Goal: Share content: Share content

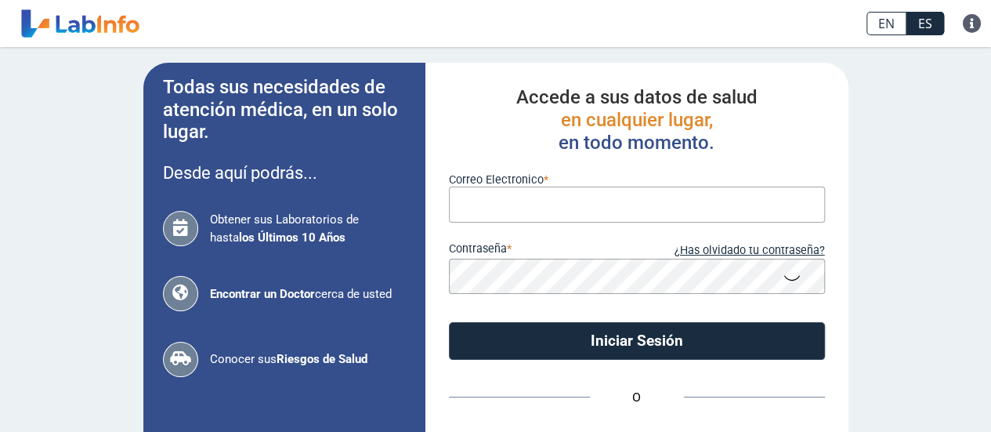
click at [537, 198] on input "Correo Electronico" at bounding box center [637, 203] width 376 height 35
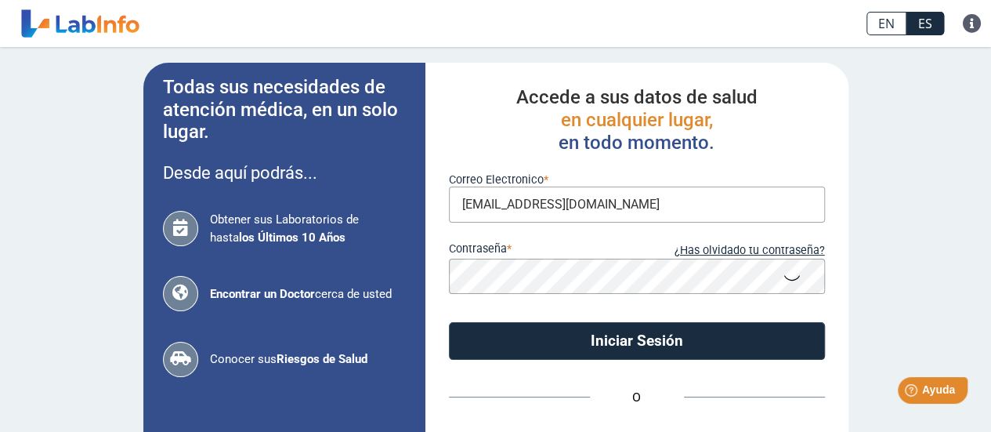
click at [547, 206] on input "joncop28359@gmail.com" at bounding box center [637, 203] width 376 height 35
click at [569, 204] on input "joncop28359@gmail.com" at bounding box center [637, 203] width 376 height 35
type input "joncop28359@yahoo.com"
click at [449, 322] on button "Iniciar Sesión" at bounding box center [637, 341] width 376 height 38
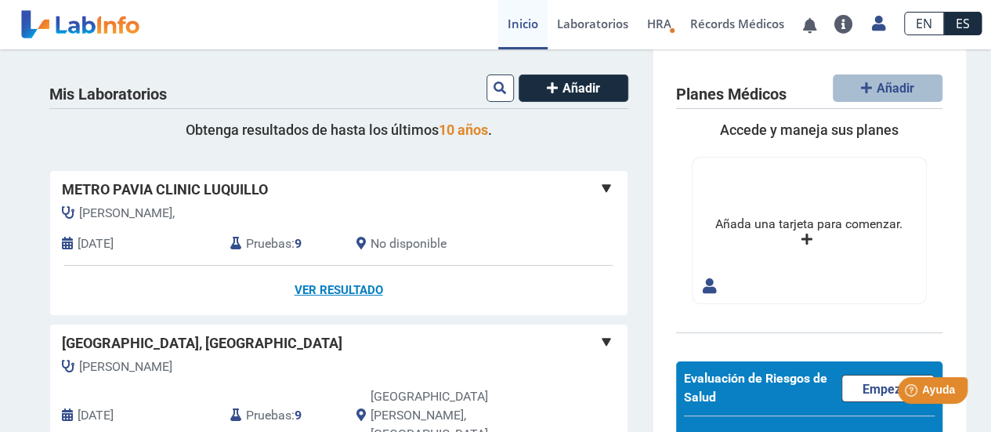
click at [346, 288] on link "Ver Resultado" at bounding box center [338, 290] width 577 height 49
click at [311, 286] on link "Ver Resultado" at bounding box center [338, 290] width 577 height 49
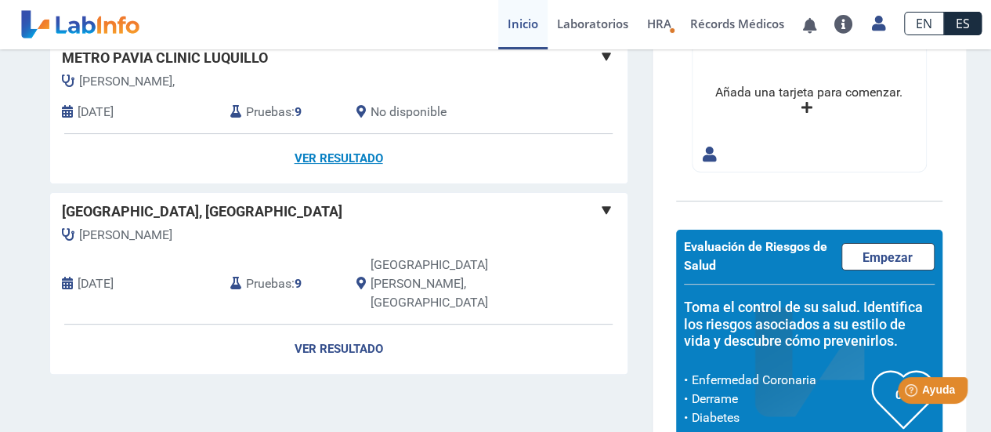
scroll to position [157, 0]
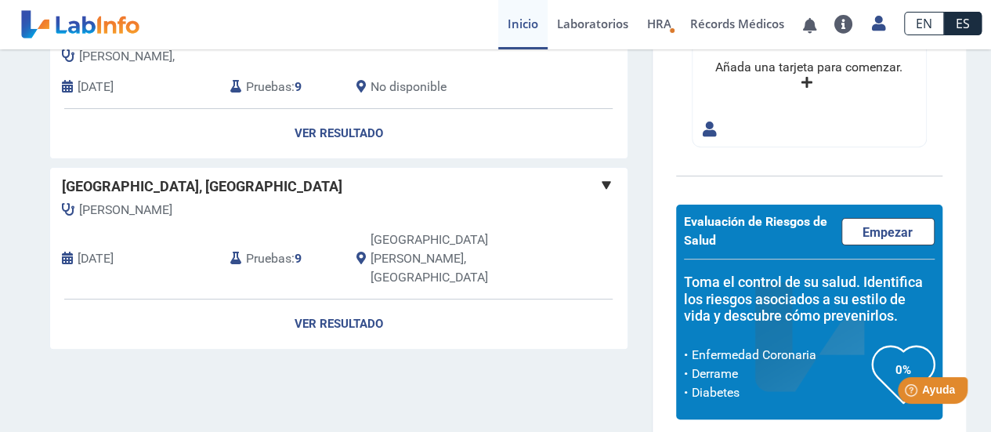
click at [399, 84] on span "No disponible" at bounding box center [408, 87] width 76 height 19
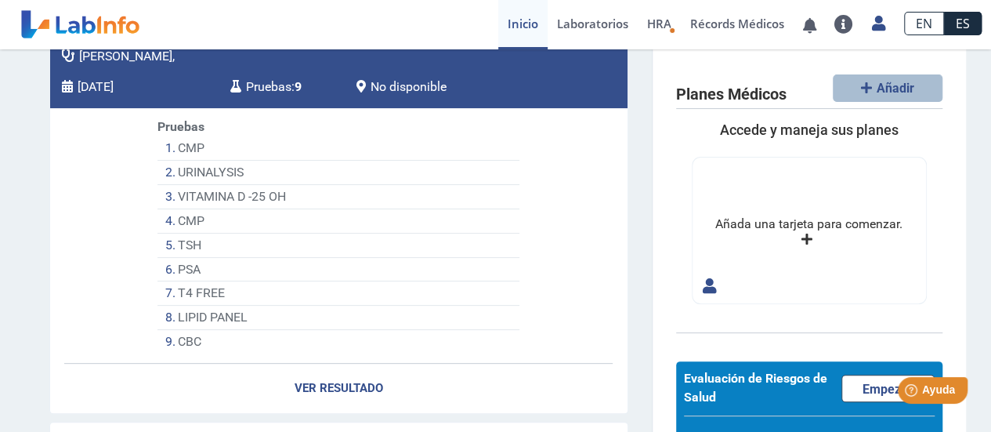
click at [183, 144] on li "CMP" at bounding box center [337, 148] width 361 height 24
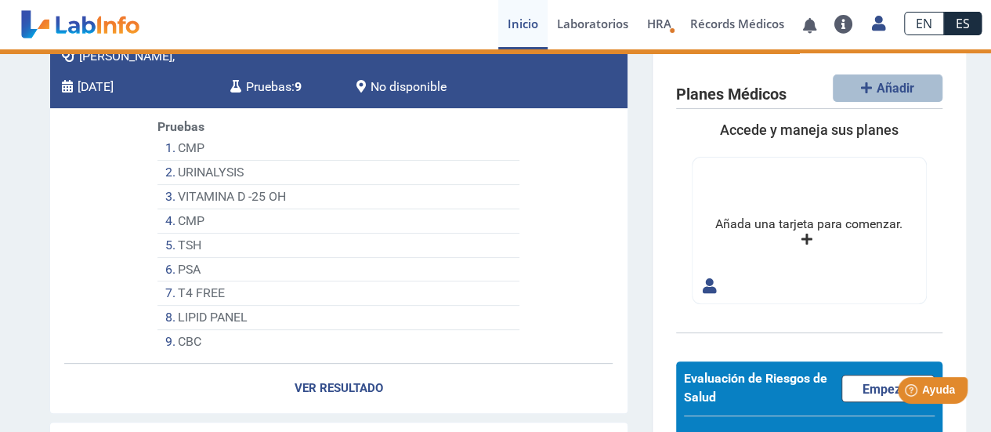
click at [183, 144] on li "CMP" at bounding box center [337, 148] width 361 height 24
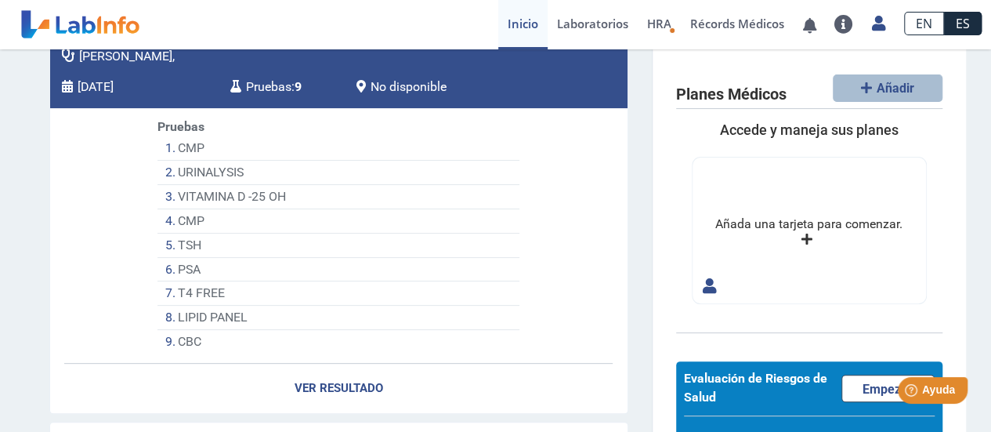
click at [195, 170] on li "URINALYSIS" at bounding box center [337, 173] width 361 height 24
click at [182, 343] on li "CBC" at bounding box center [337, 341] width 361 height 23
click at [332, 383] on link "Ver Resultado" at bounding box center [338, 387] width 577 height 49
click at [346, 388] on link "Ver Resultado" at bounding box center [338, 387] width 577 height 49
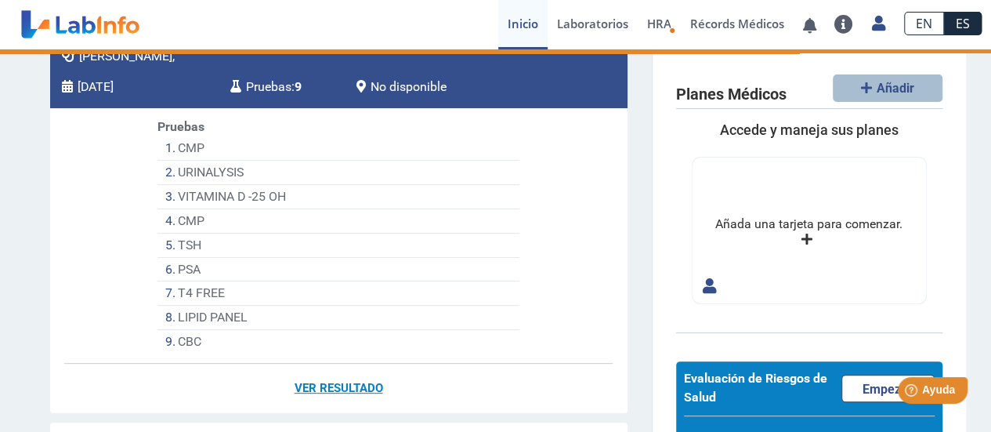
click at [346, 388] on link "Ver Resultado" at bounding box center [338, 387] width 577 height 49
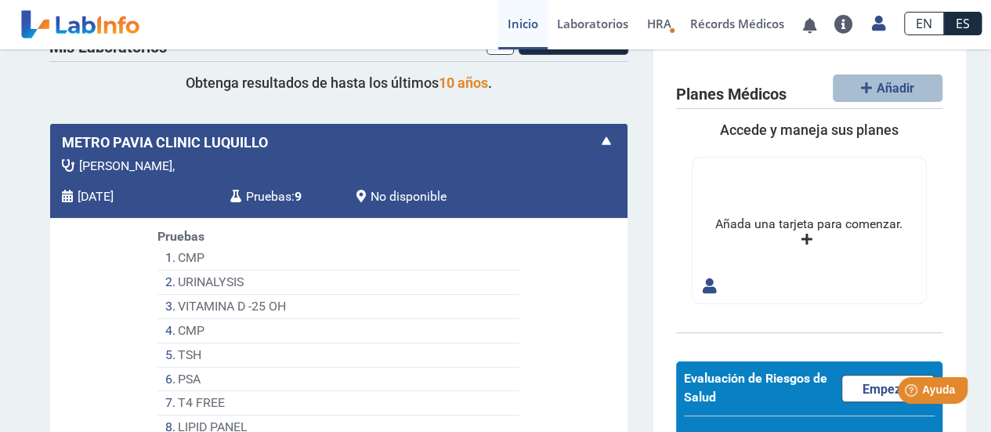
scroll to position [30, 0]
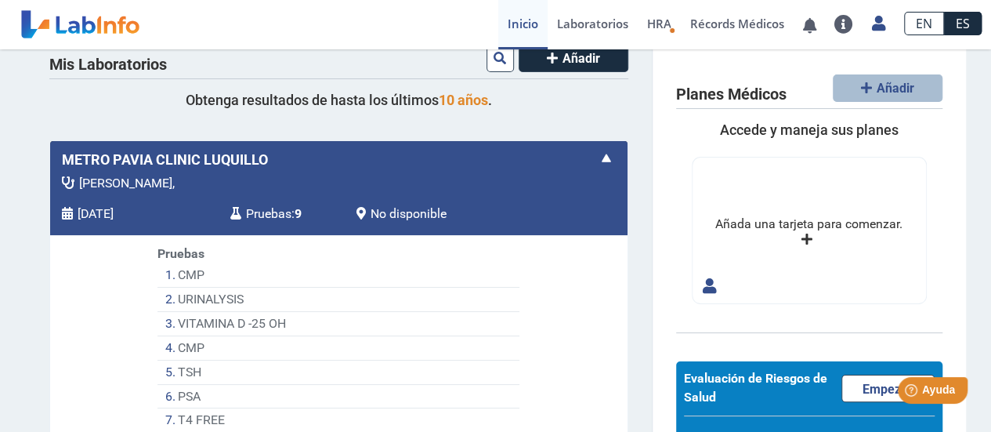
click at [255, 214] on span "Pruebas" at bounding box center [268, 213] width 45 height 19
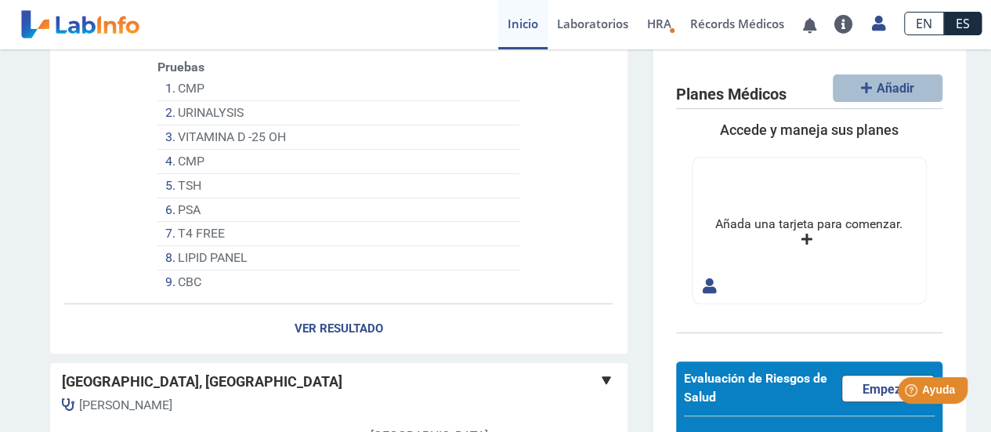
scroll to position [343, 0]
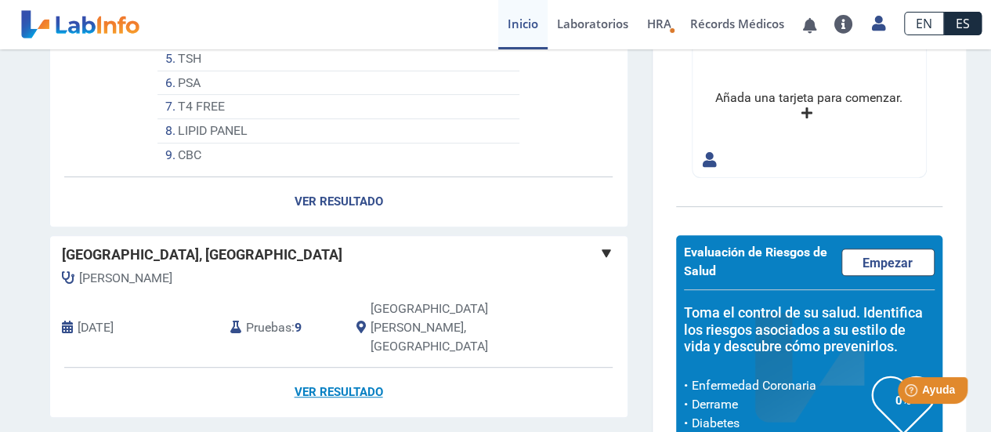
click at [337, 367] on link "Ver Resultado" at bounding box center [338, 391] width 577 height 49
click at [358, 367] on link "Ver Resultado" at bounding box center [338, 391] width 577 height 49
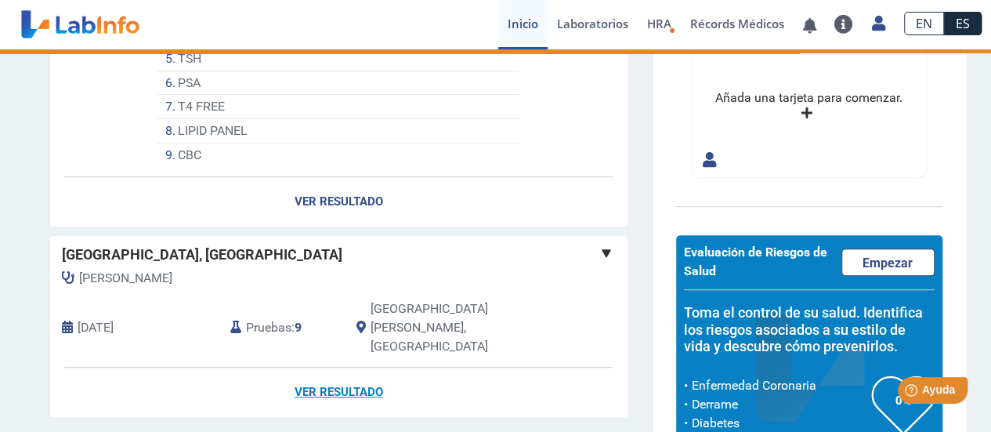
click at [358, 367] on link "Ver Resultado" at bounding box center [338, 391] width 577 height 49
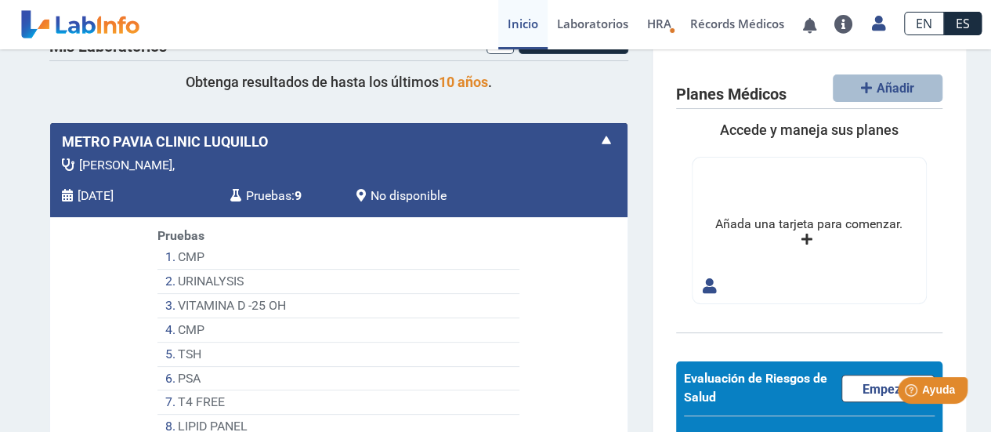
scroll to position [30, 0]
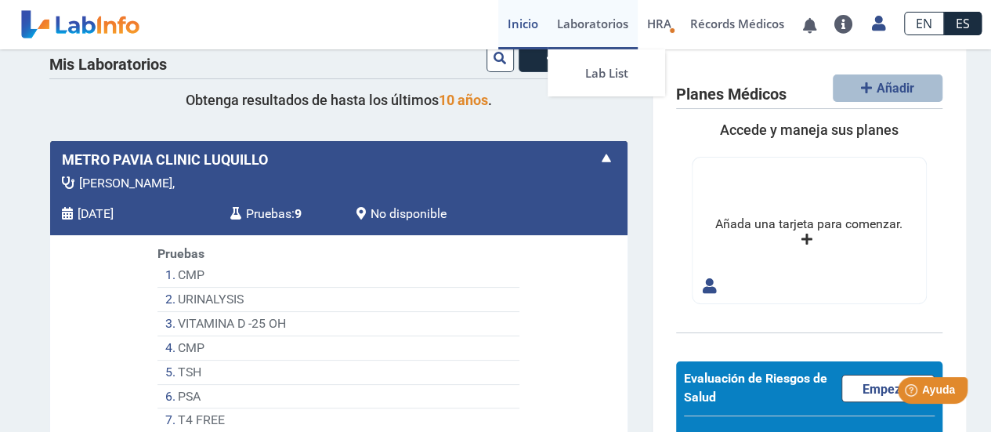
click at [595, 23] on link "Laboratorios" at bounding box center [593, 24] width 90 height 49
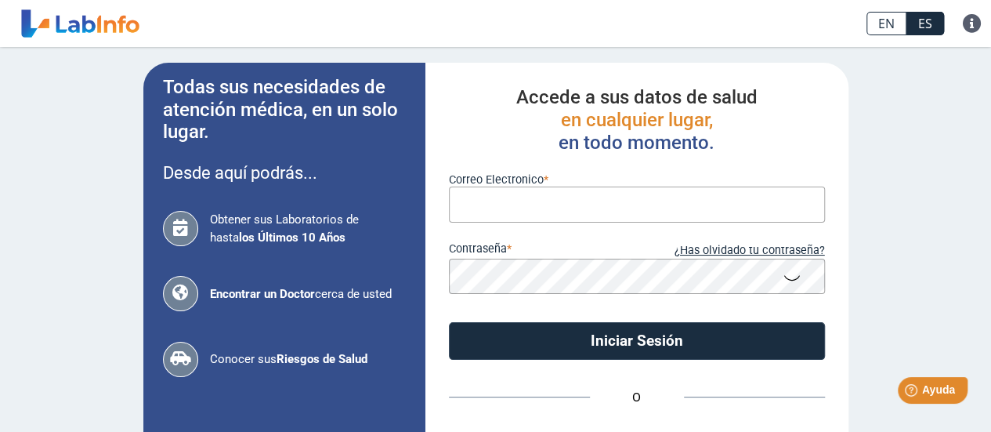
drag, startPoint x: 539, startPoint y: 204, endPoint x: 584, endPoint y: 204, distance: 45.4
click at [539, 204] on input "Correo Electronico" at bounding box center [637, 203] width 376 height 35
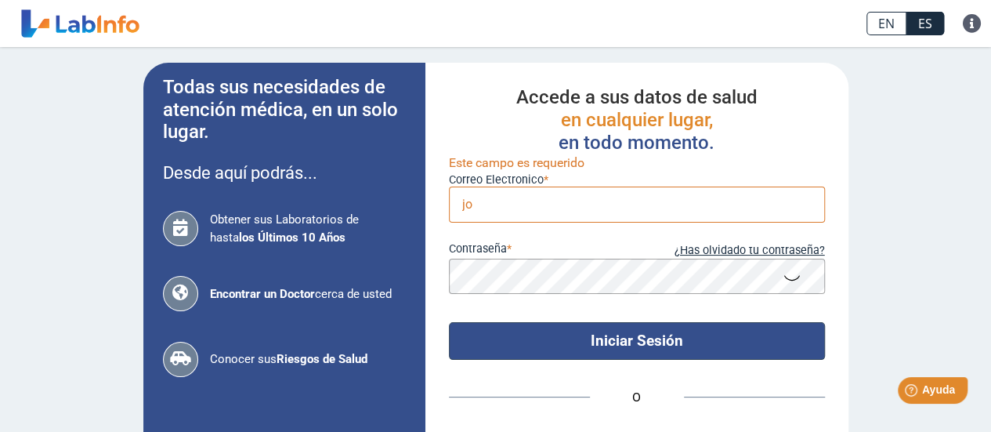
click at [449, 322] on button "Iniciar Sesión" at bounding box center [637, 341] width 376 height 38
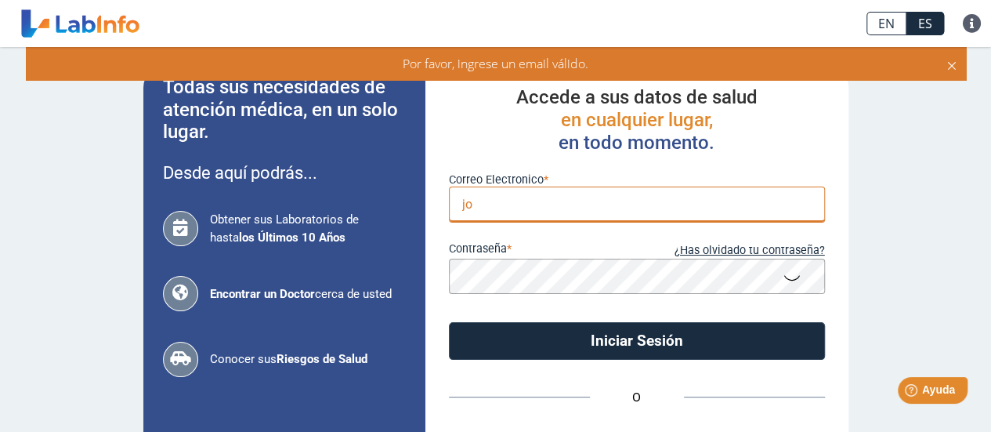
click at [492, 214] on input "jo" at bounding box center [637, 203] width 376 height 35
click at [490, 194] on input "jo" at bounding box center [637, 203] width 376 height 35
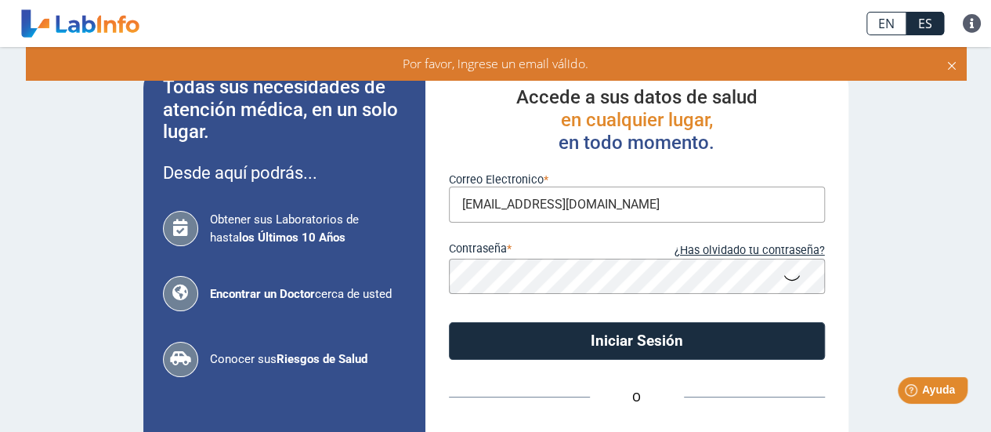
click at [570, 206] on input "joncop28359@gmail.com" at bounding box center [637, 203] width 376 height 35
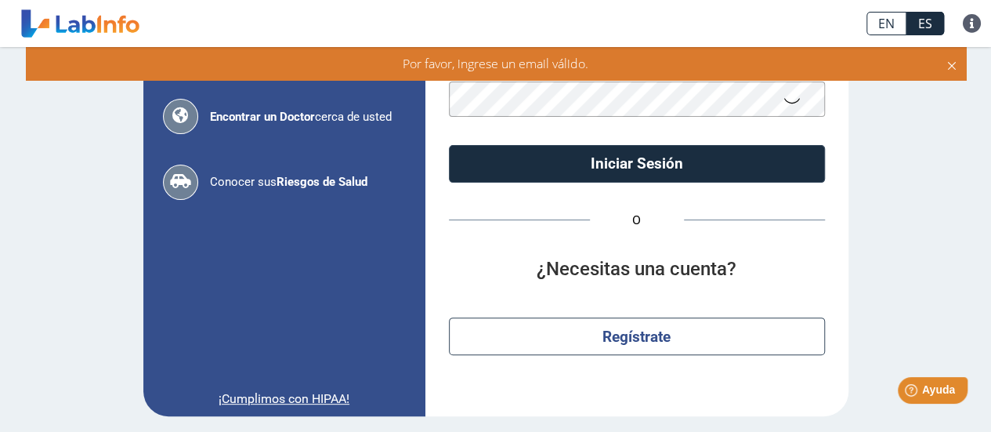
scroll to position [99, 0]
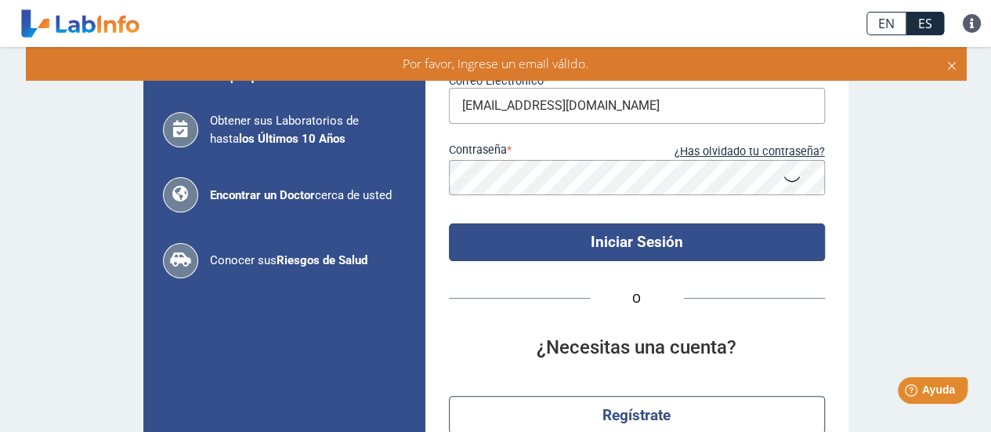
click at [670, 245] on button "Iniciar Sesión" at bounding box center [637, 242] width 376 height 38
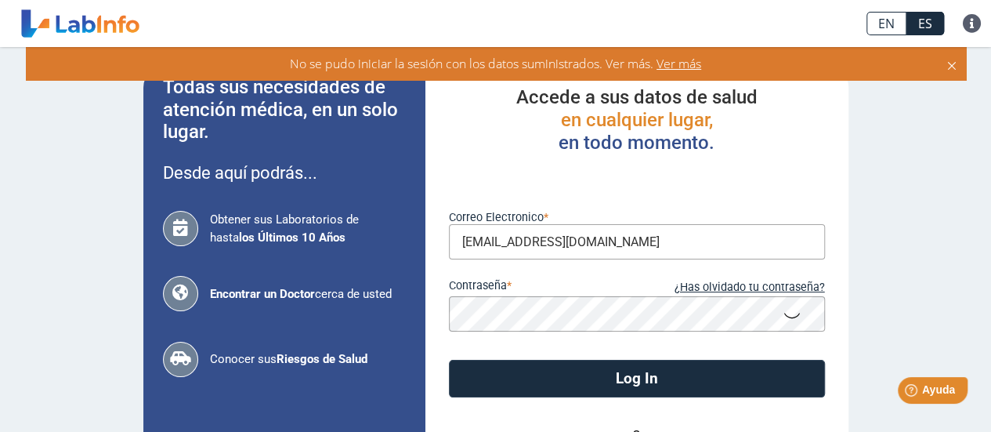
scroll to position [0, 0]
click at [782, 314] on icon at bounding box center [791, 314] width 19 height 31
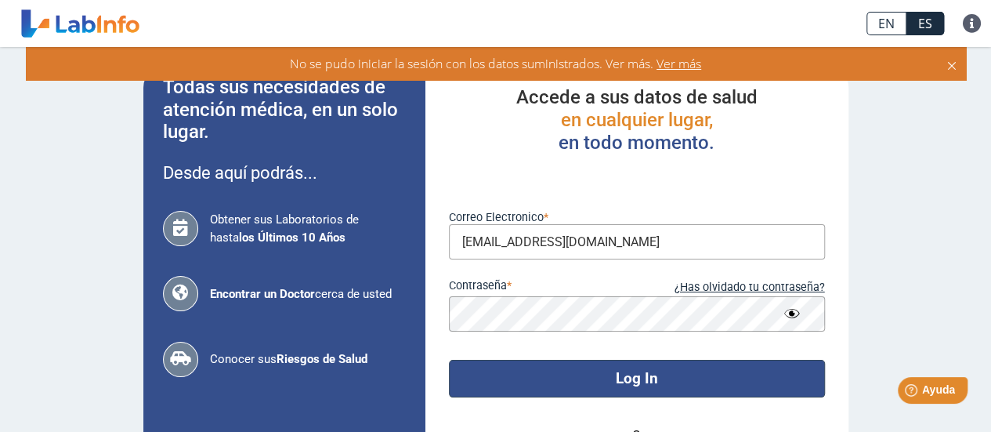
click at [567, 378] on button "Log In" at bounding box center [637, 379] width 376 height 38
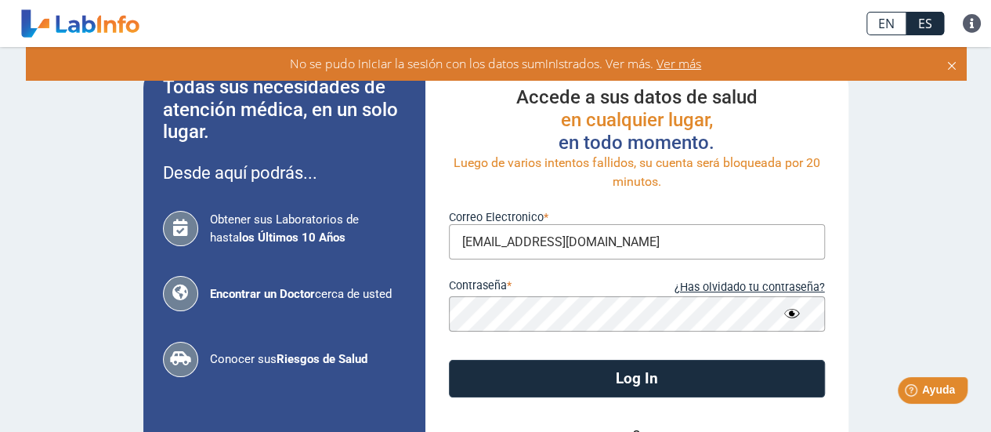
click at [689, 66] on span "Ver más" at bounding box center [677, 63] width 48 height 17
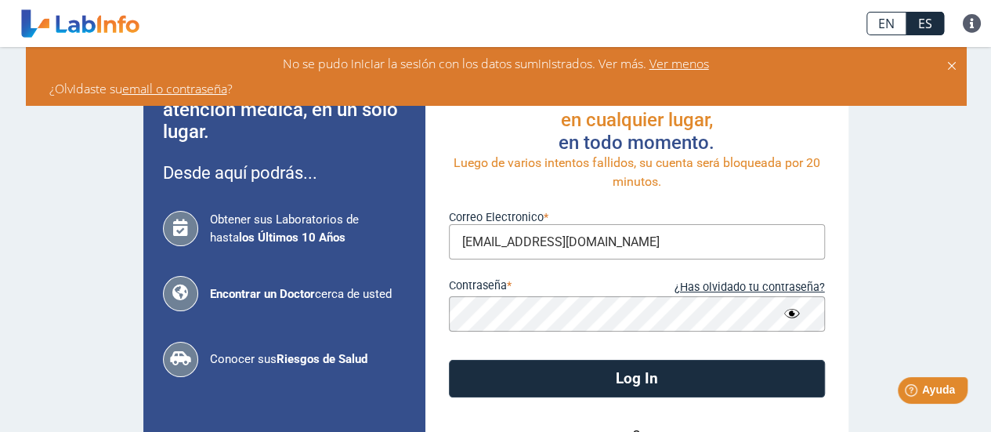
click at [573, 243] on input "[EMAIL_ADDRESS][DOMAIN_NAME]" at bounding box center [637, 241] width 376 height 35
click at [457, 242] on input "[EMAIL_ADDRESS][DOMAIN_NAME]" at bounding box center [637, 241] width 376 height 35
click at [449, 360] on button "Log In" at bounding box center [637, 379] width 376 height 38
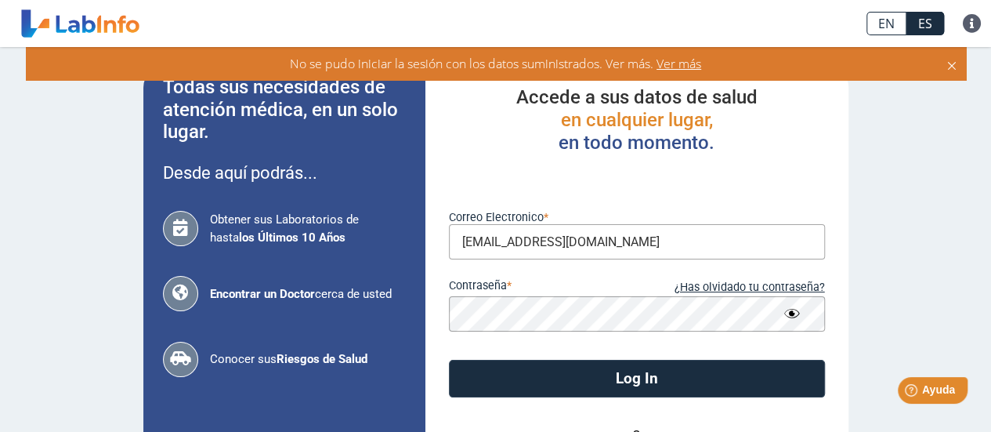
click at [580, 244] on input "[EMAIL_ADDRESS][DOMAIN_NAME]" at bounding box center [637, 241] width 376 height 35
click at [576, 242] on input "[EMAIL_ADDRESS][DOMAIN_NAME]" at bounding box center [637, 241] width 376 height 35
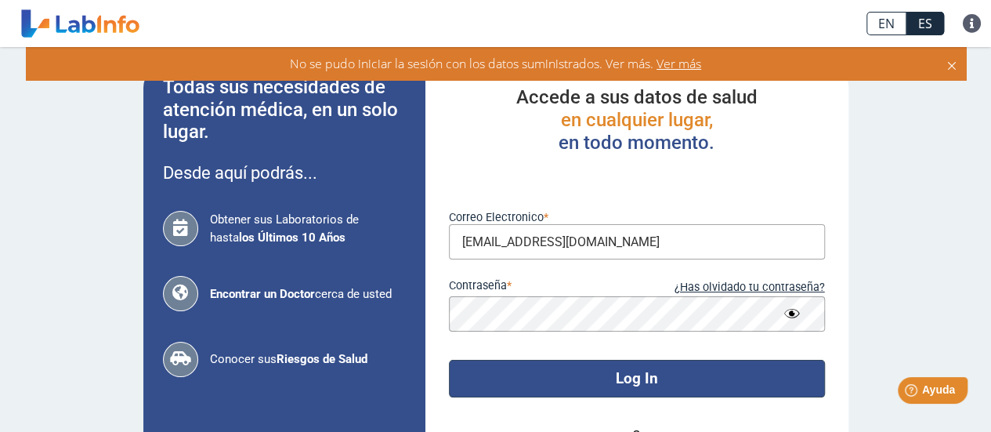
click at [747, 384] on div "Accede a sus datos de salud en cualquier lugar, en todo momento. Luego de vario…" at bounding box center [636, 347] width 423 height 568
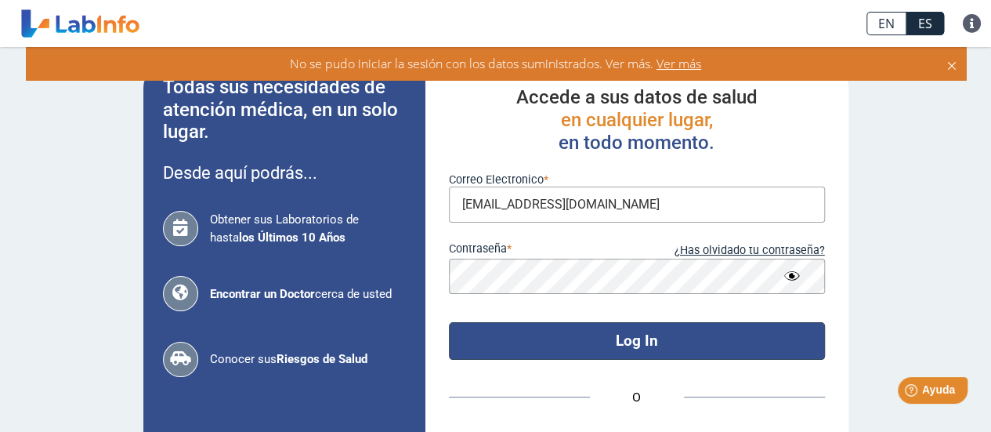
click at [617, 341] on button "Log In" at bounding box center [637, 341] width 376 height 38
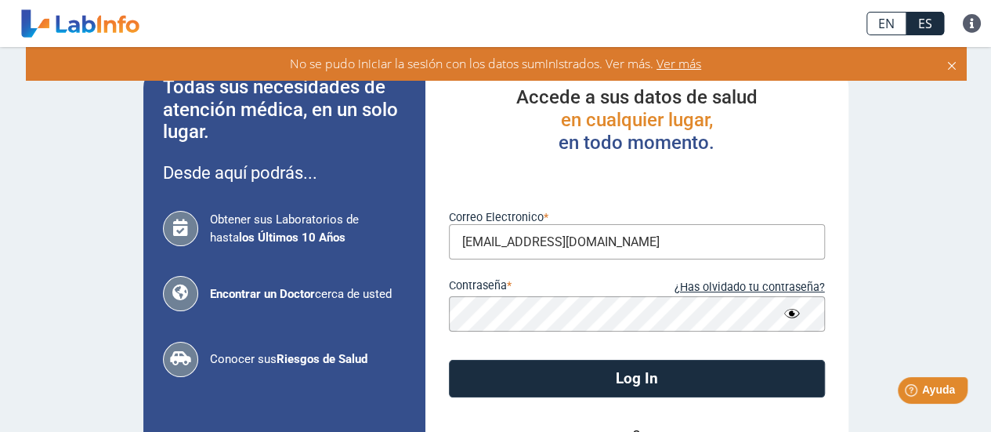
click at [575, 244] on input "Joncop28359@gmail.com" at bounding box center [637, 241] width 376 height 35
type input "[EMAIL_ADDRESS][DOMAIN_NAME]"
click at [690, 66] on span "Ver más" at bounding box center [677, 63] width 48 height 17
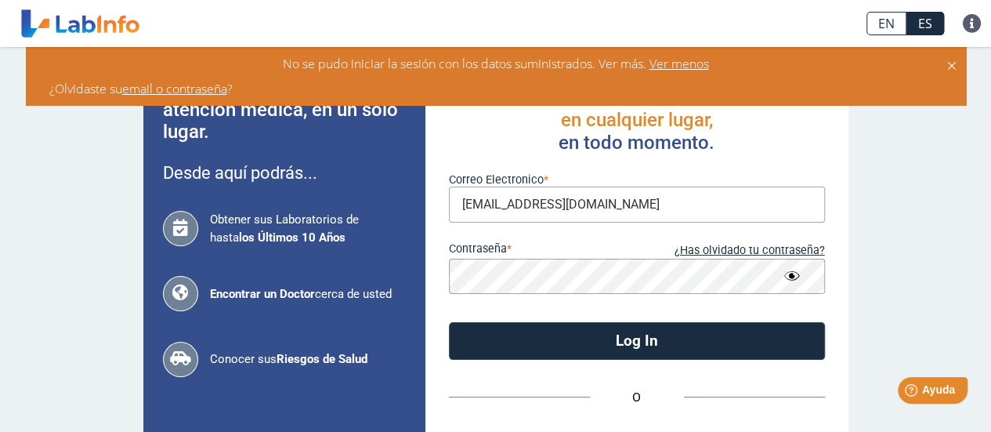
click at [193, 81] on link "email o contraseña" at bounding box center [174, 88] width 105 height 17
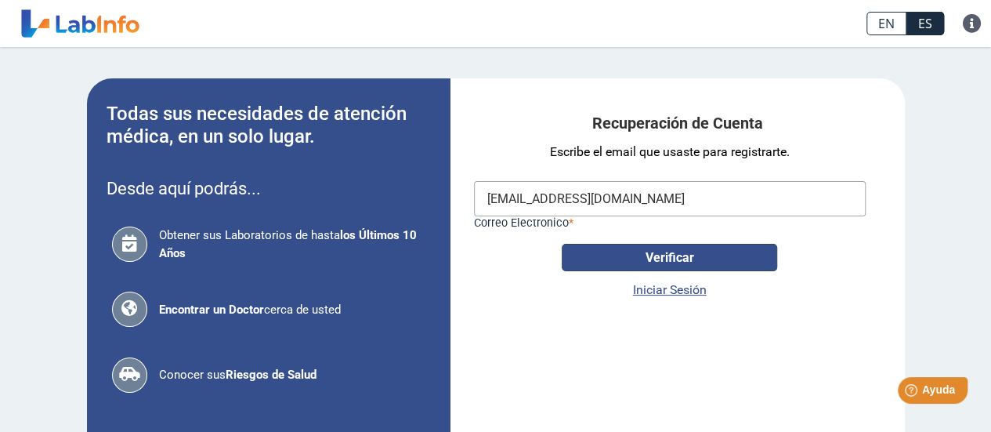
click at [683, 266] on button "Verificar" at bounding box center [669, 257] width 215 height 27
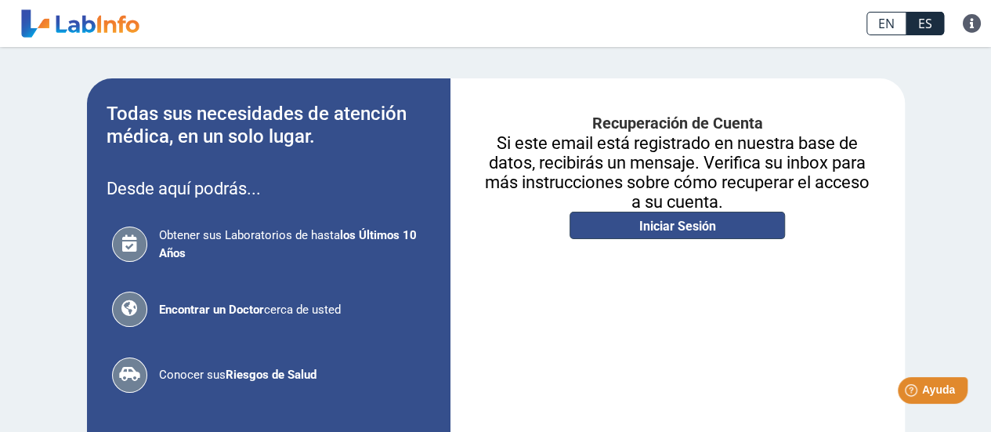
click at [675, 230] on link "Iniciar Sesión" at bounding box center [676, 224] width 215 height 27
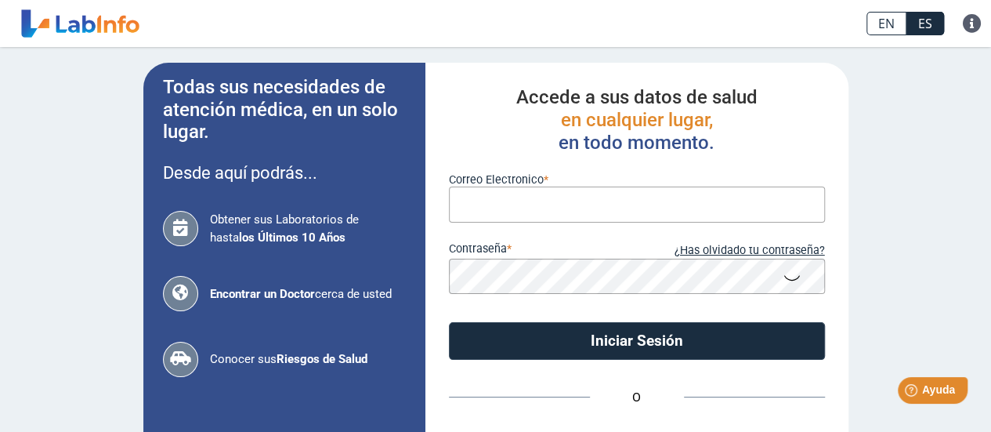
click at [579, 203] on input "Correo Electronico" at bounding box center [637, 203] width 376 height 35
type input "[EMAIL_ADDRESS][DOMAIN_NAME]"
click at [576, 294] on form "Correo Electronico joncop28359@yahoo.com contraseña ¿Has olvidado tu contraseña…" at bounding box center [637, 256] width 376 height 205
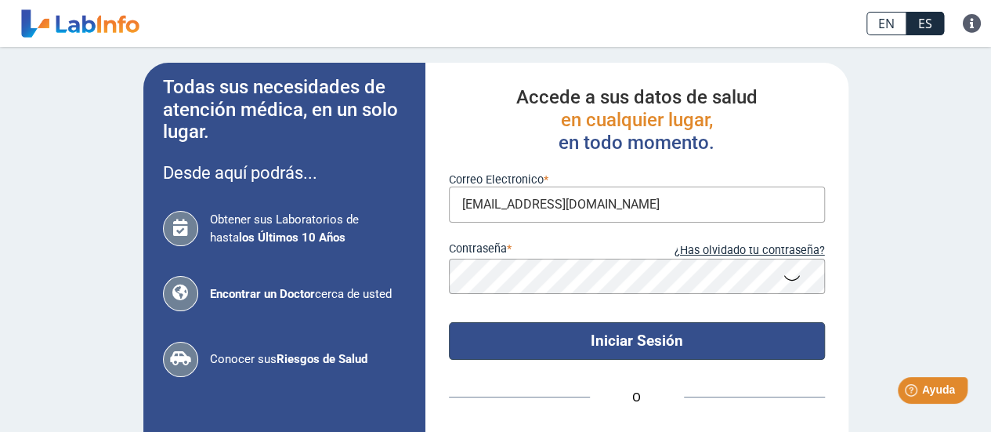
click at [638, 340] on button "Iniciar Sesión" at bounding box center [637, 341] width 376 height 38
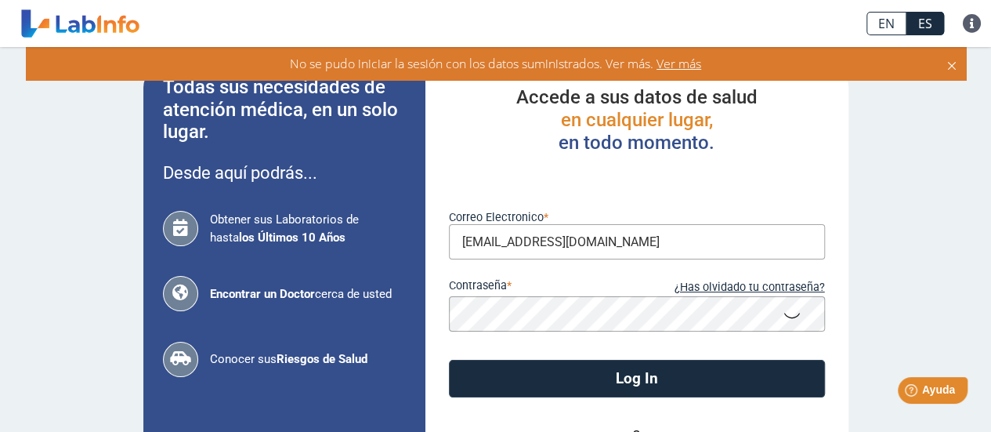
click at [949, 65] on icon at bounding box center [951, 63] width 13 height 17
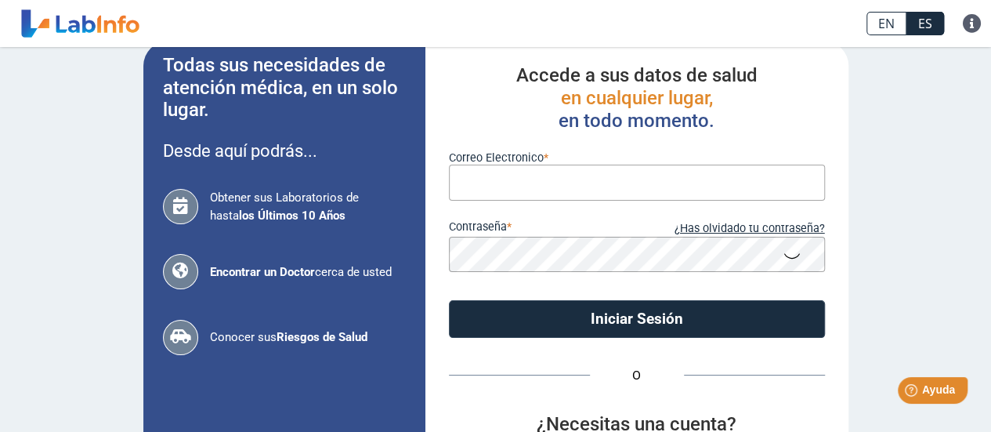
scroll to position [20, 0]
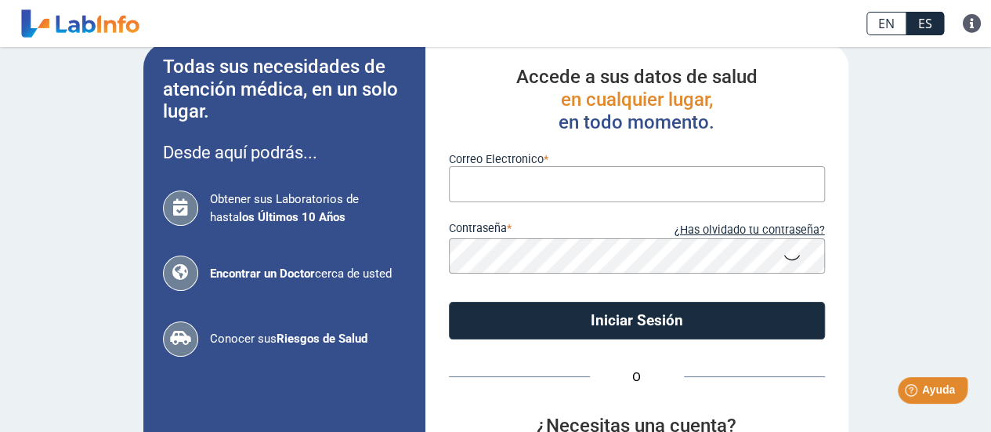
click at [531, 181] on input "Correo Electronico" at bounding box center [637, 183] width 376 height 35
type input "[EMAIL_ADDRESS][DOMAIN_NAME]"
click at [784, 259] on icon at bounding box center [791, 256] width 19 height 31
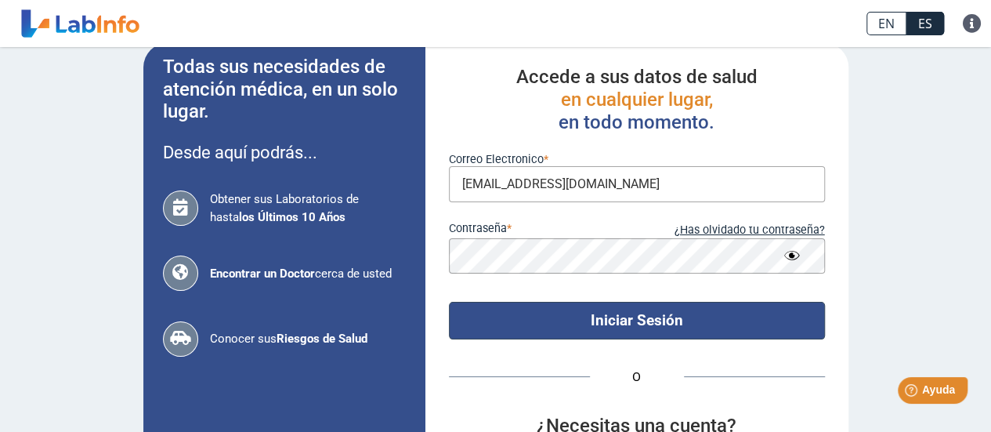
click at [709, 318] on button "Iniciar Sesión" at bounding box center [637, 321] width 376 height 38
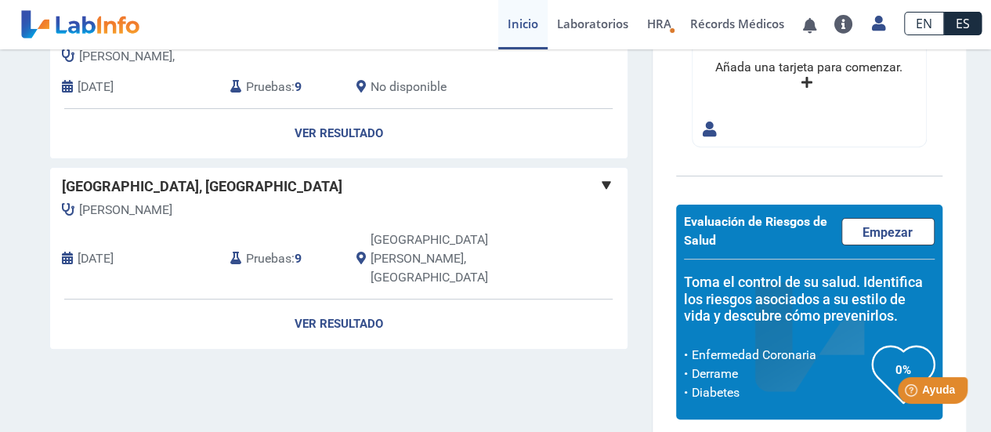
scroll to position [166, 0]
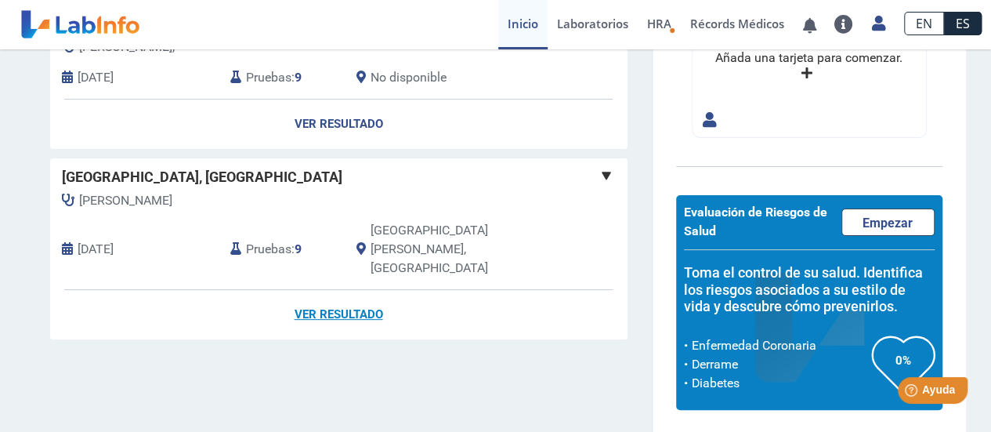
drag, startPoint x: 316, startPoint y: 279, endPoint x: 340, endPoint y: 278, distance: 23.5
click at [316, 290] on link "Ver Resultado" at bounding box center [338, 314] width 577 height 49
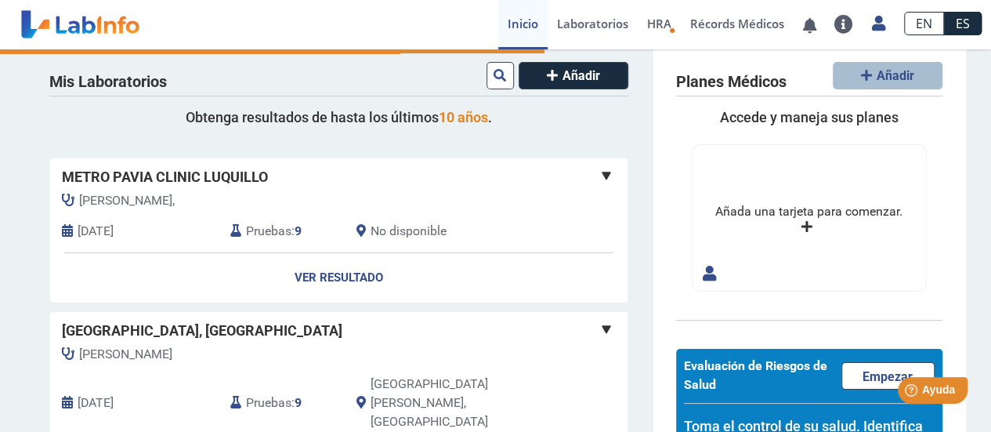
scroll to position [9, 0]
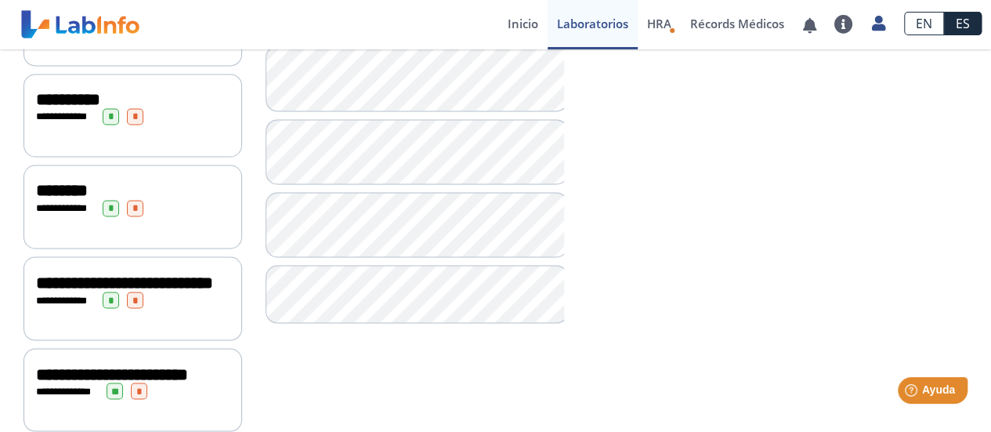
scroll to position [1341, 0]
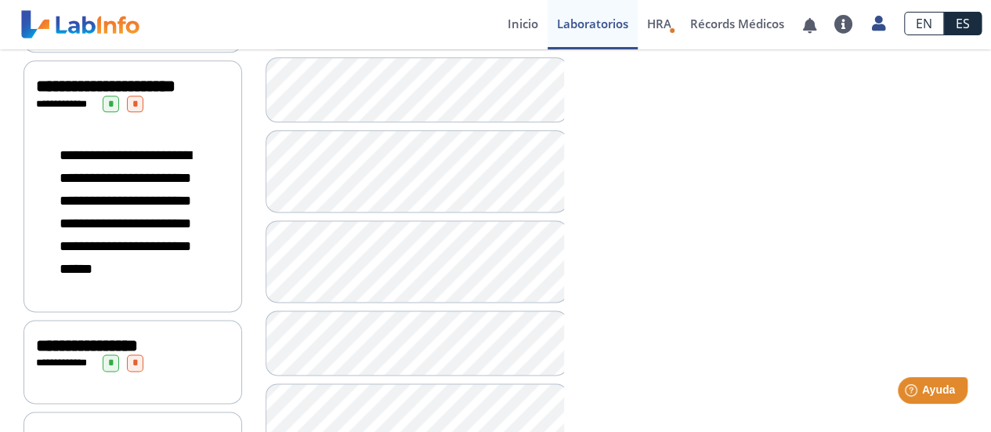
scroll to position [956, 0]
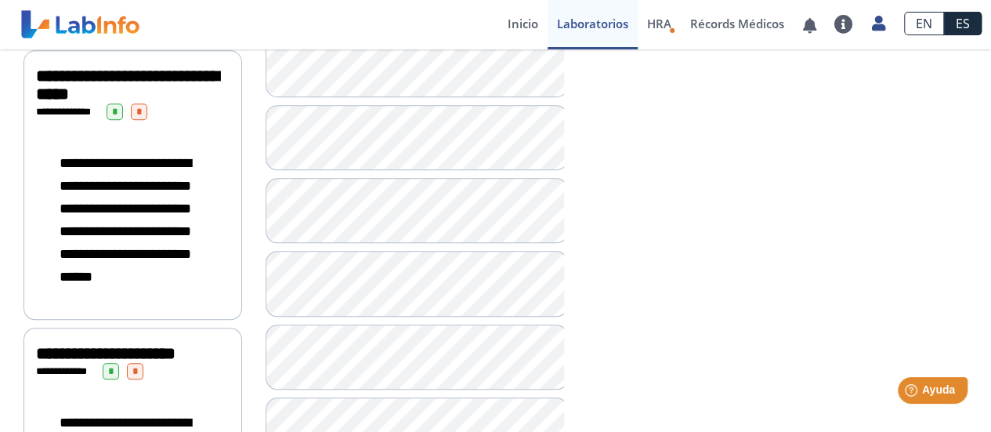
scroll to position [721, 0]
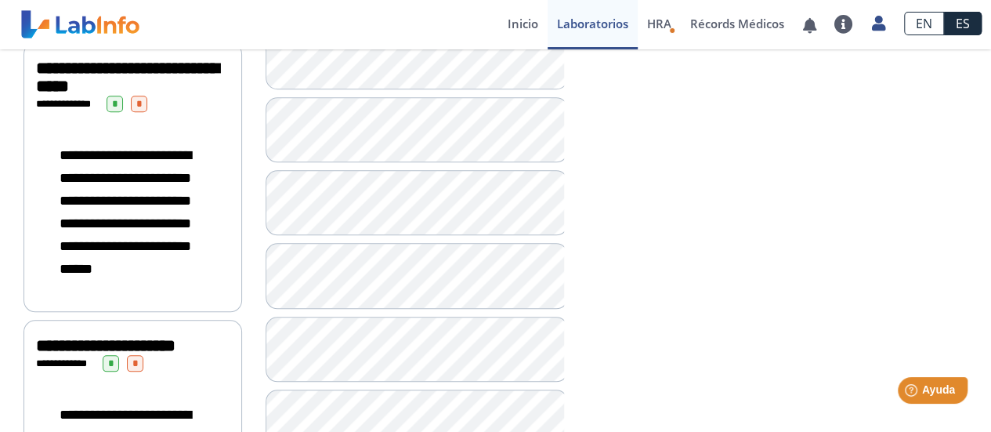
click at [715, 289] on div "**********" at bounding box center [777, 273] width 403 height 1526
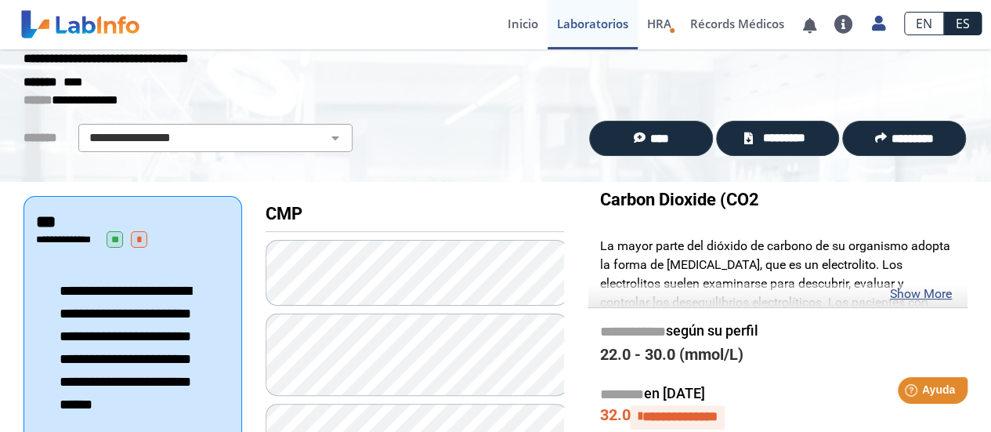
scroll to position [16, 0]
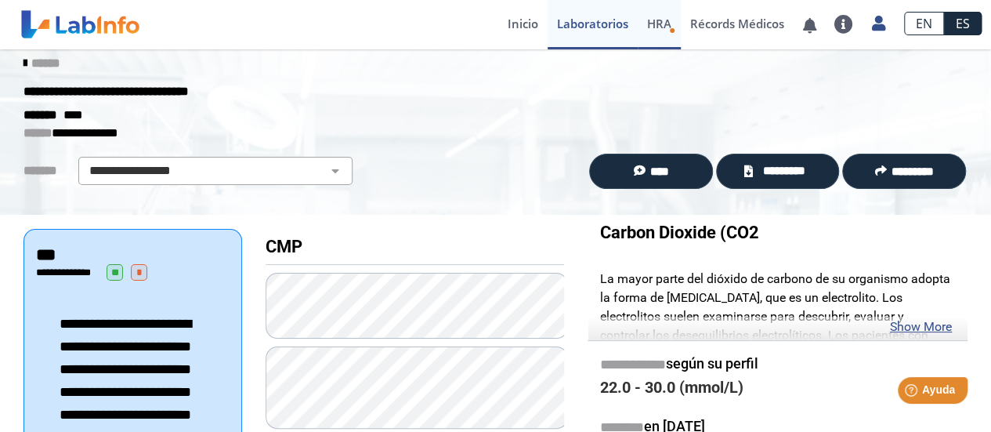
click at [667, 25] on span "HRA" at bounding box center [659, 24] width 24 height 16
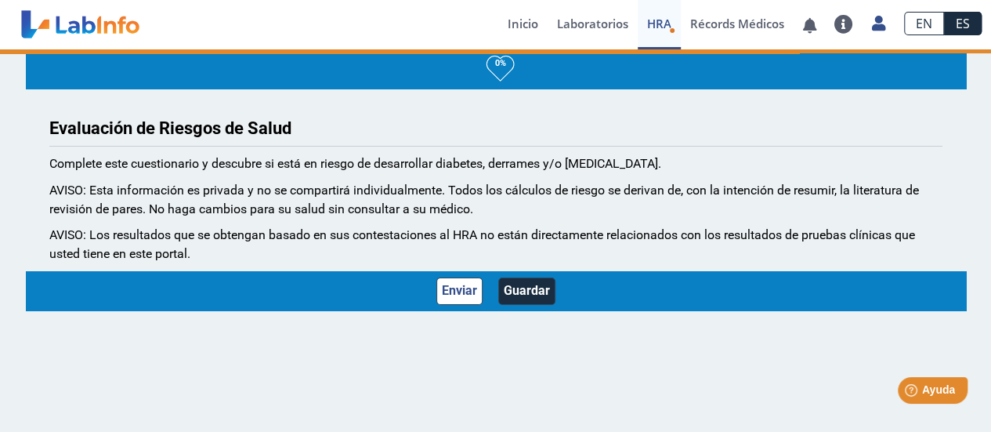
scroll to position [2, 0]
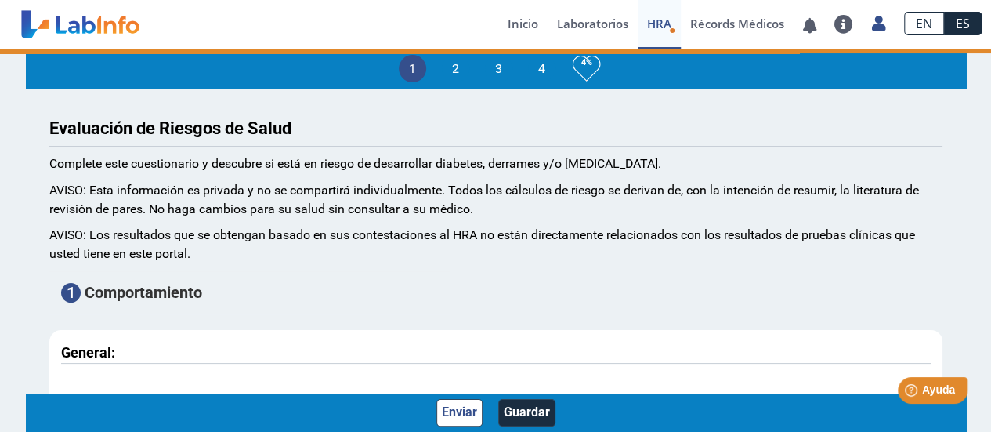
type input "[PERSON_NAME]"
type input "[DATE]"
select select
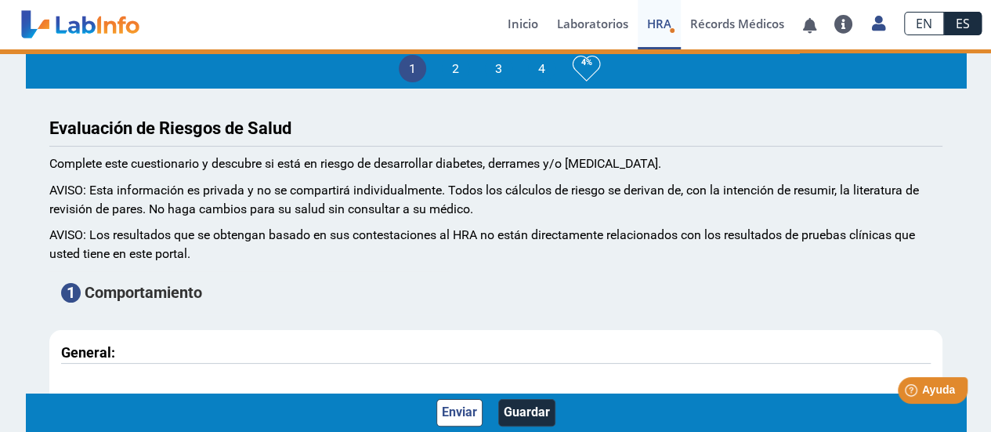
select select
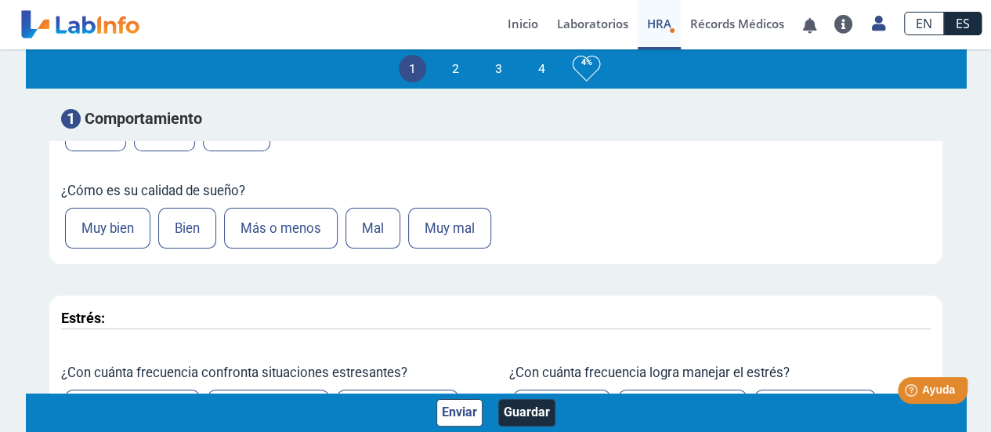
scroll to position [0, 0]
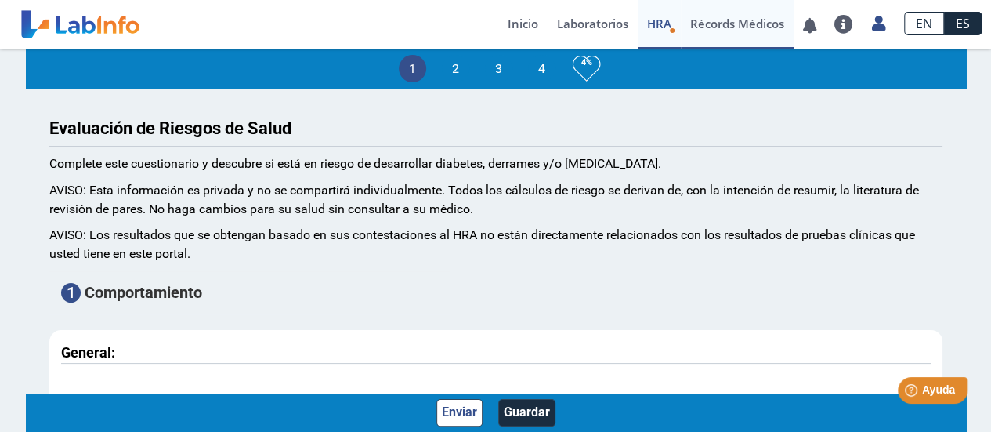
click at [717, 27] on link "Récords Médicos" at bounding box center [737, 24] width 113 height 49
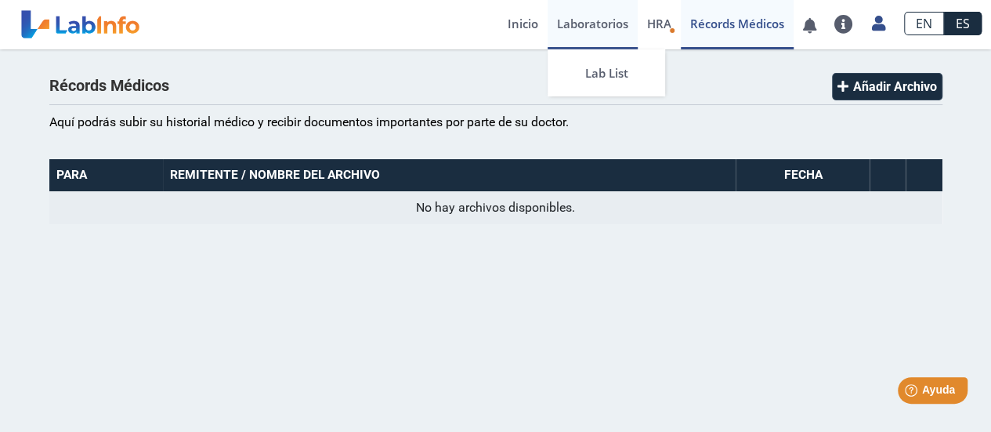
click at [605, 26] on link "Laboratorios" at bounding box center [593, 24] width 90 height 49
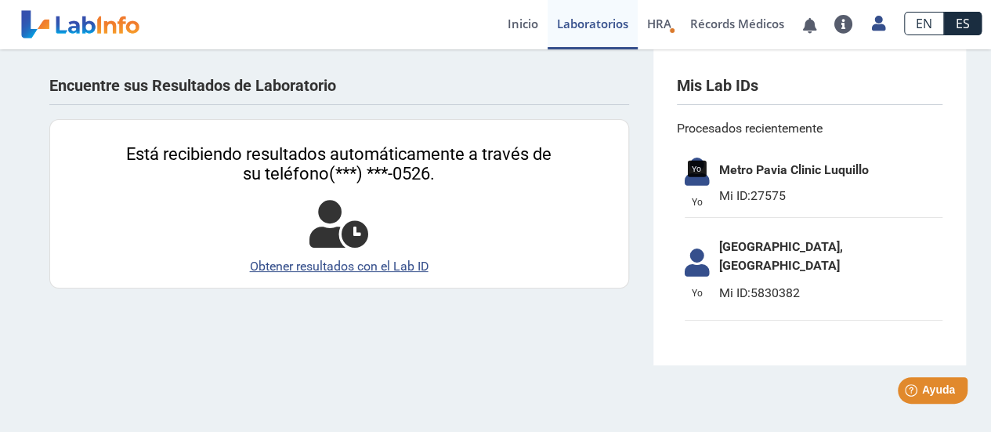
click at [699, 178] on icon at bounding box center [697, 176] width 44 height 38
click at [509, 18] on link "Inicio" at bounding box center [522, 24] width 49 height 49
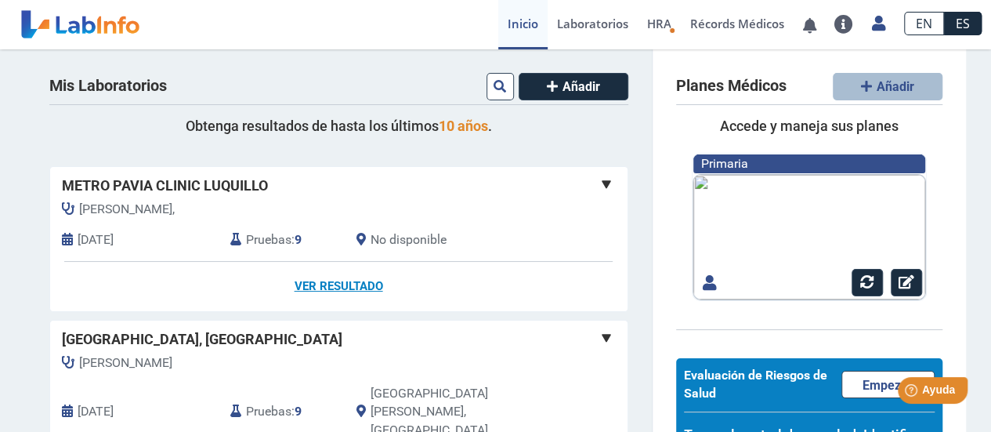
click at [312, 284] on link "Ver Resultado" at bounding box center [338, 286] width 577 height 49
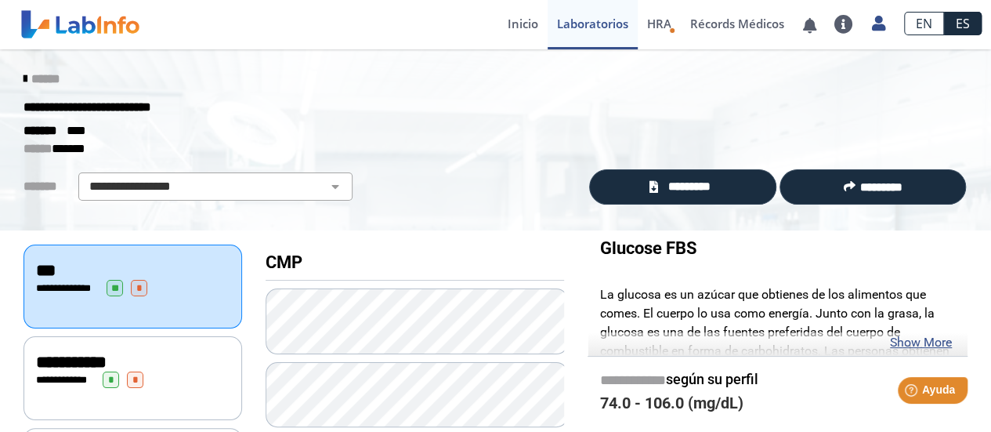
click at [472, 108] on div "**********" at bounding box center [495, 107] width 967 height 28
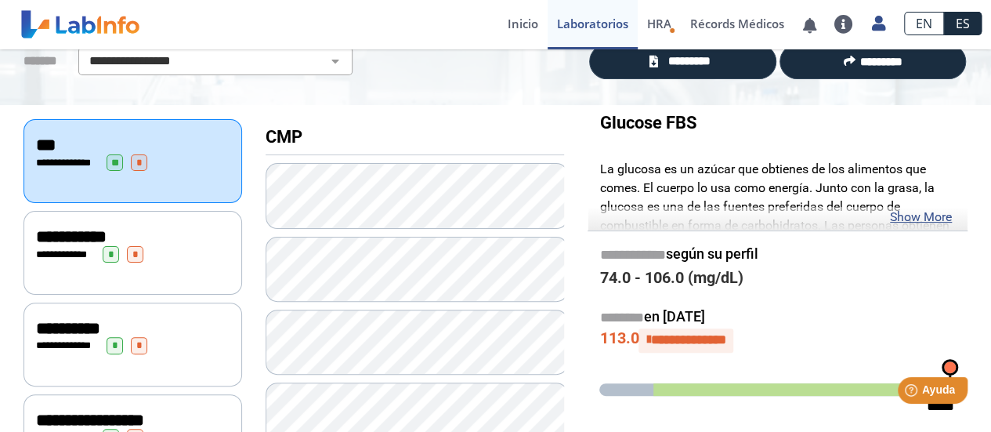
scroll to position [157, 0]
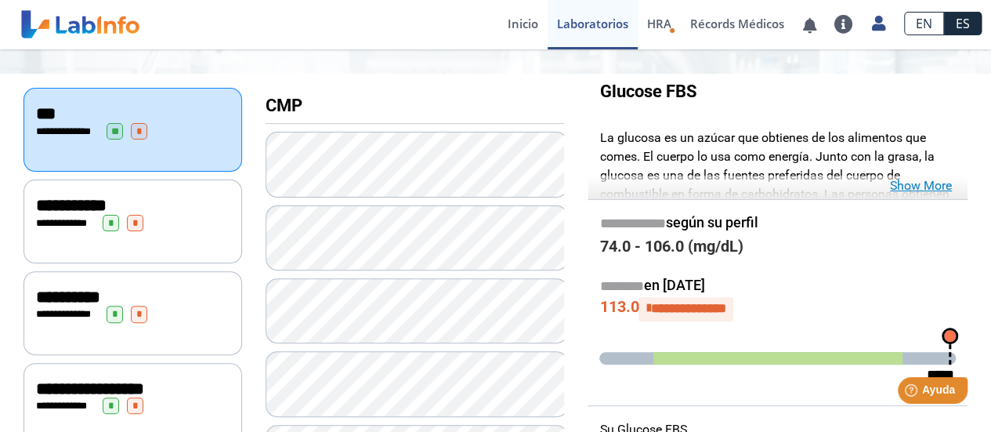
click at [905, 186] on link "Show More" at bounding box center [921, 185] width 62 height 19
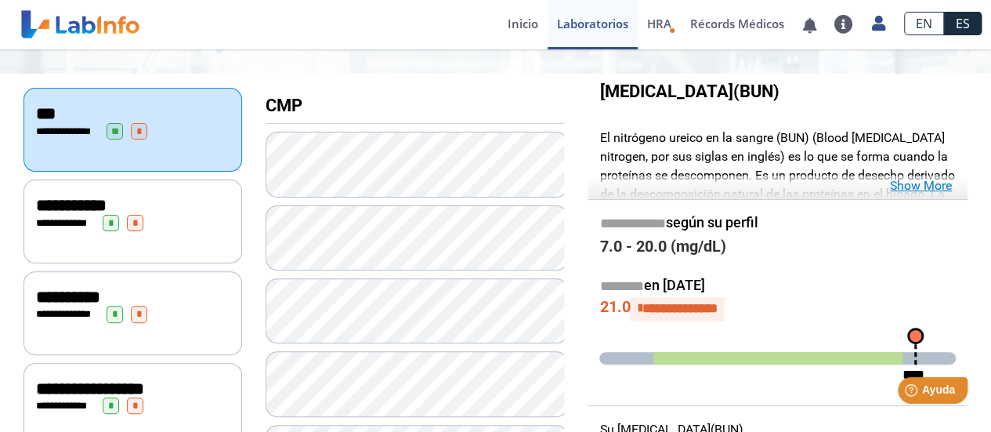
click at [913, 189] on link "Show More" at bounding box center [921, 185] width 62 height 19
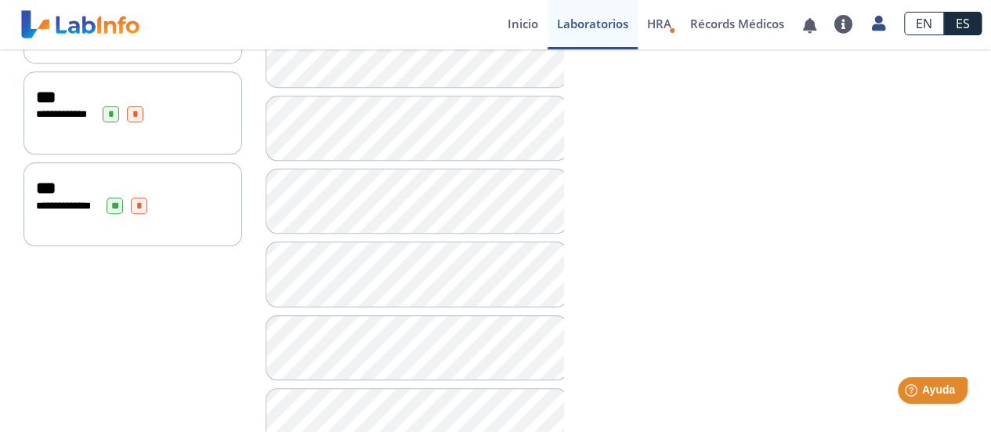
scroll to position [725, 0]
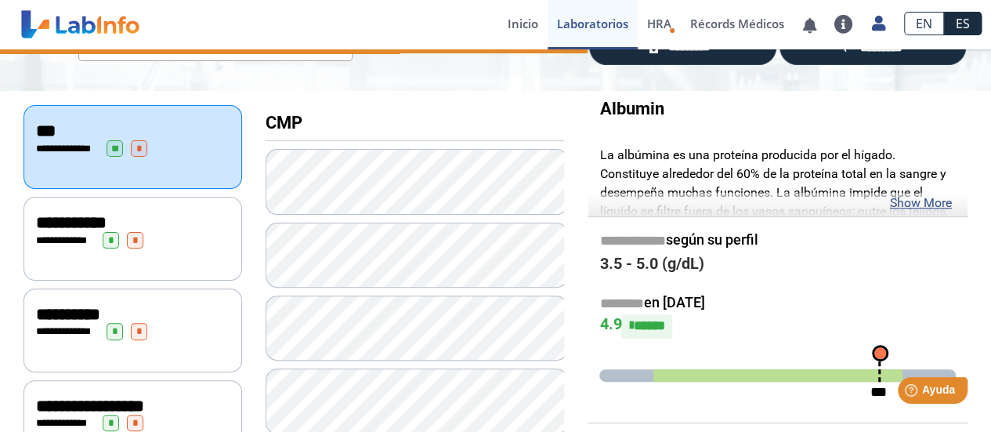
scroll to position [127, 0]
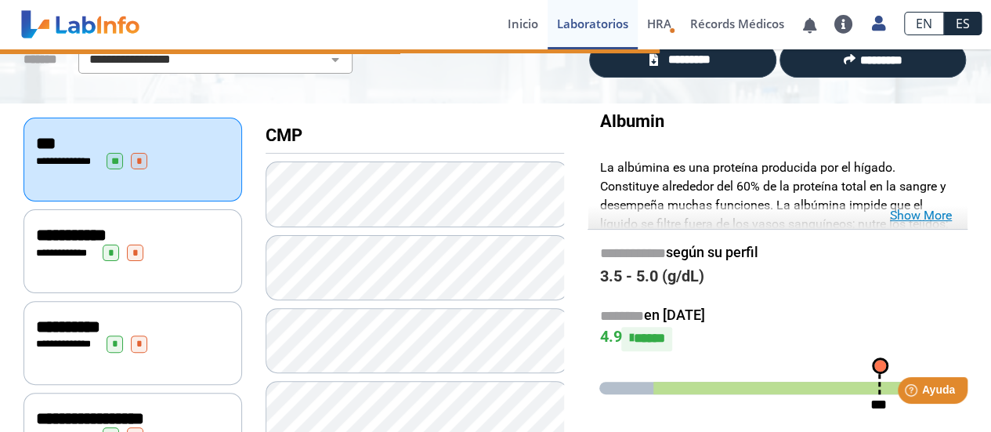
click at [909, 219] on link "Show More" at bounding box center [921, 215] width 62 height 19
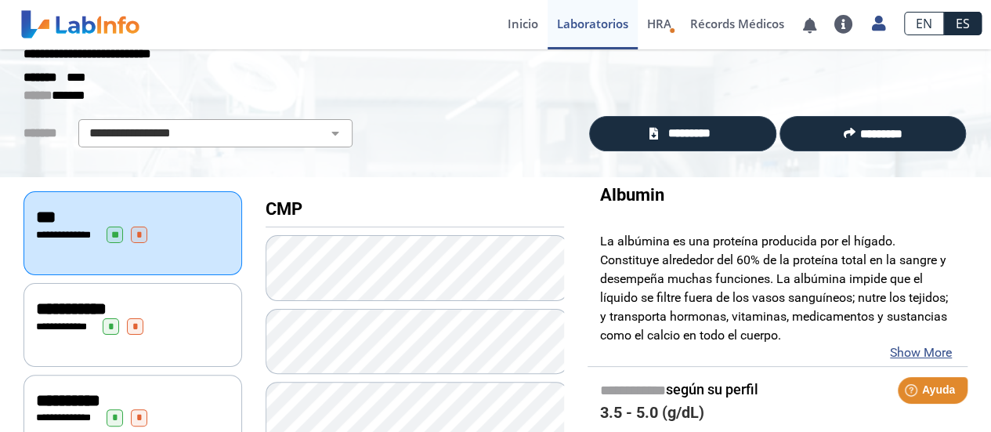
scroll to position [0, 0]
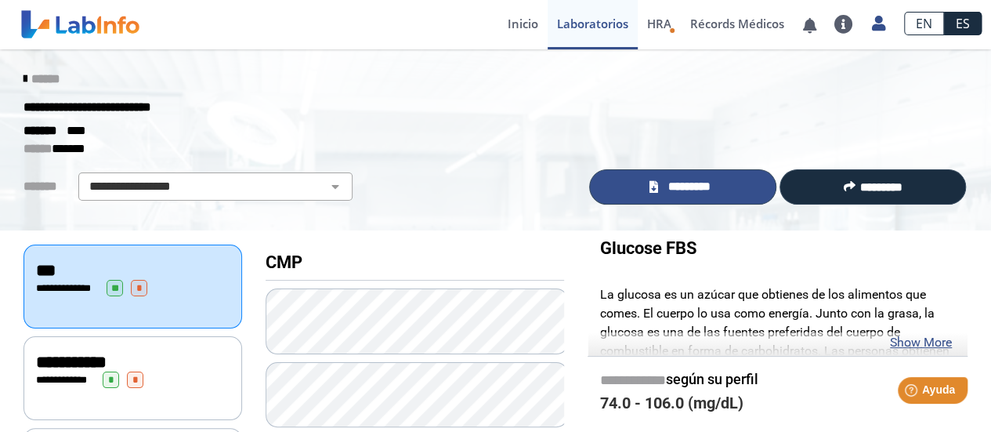
click at [698, 189] on span "*********" at bounding box center [690, 187] width 54 height 18
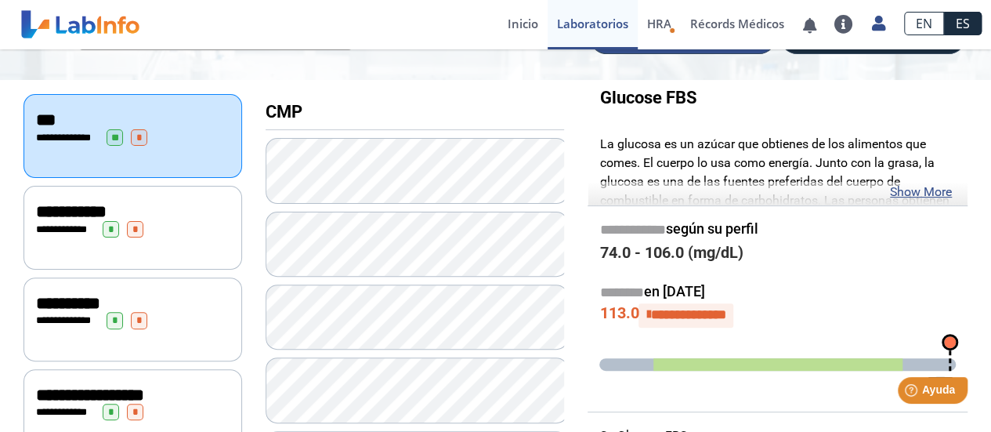
scroll to position [157, 0]
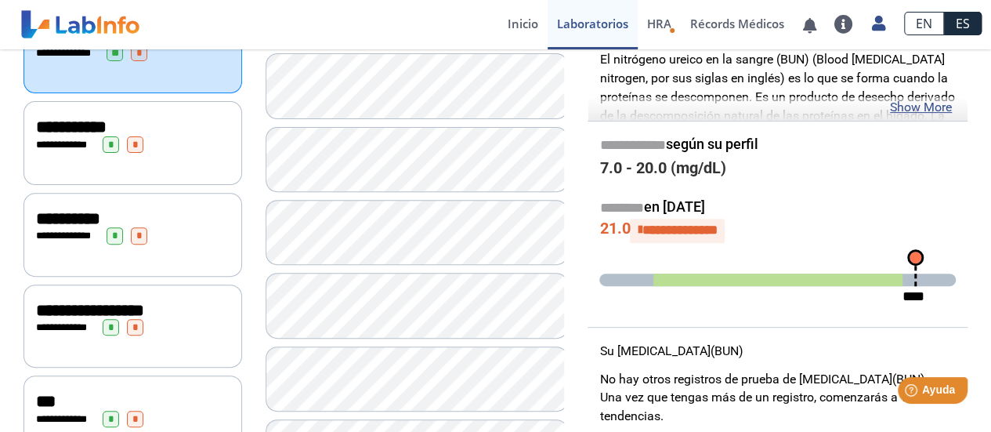
scroll to position [157, 0]
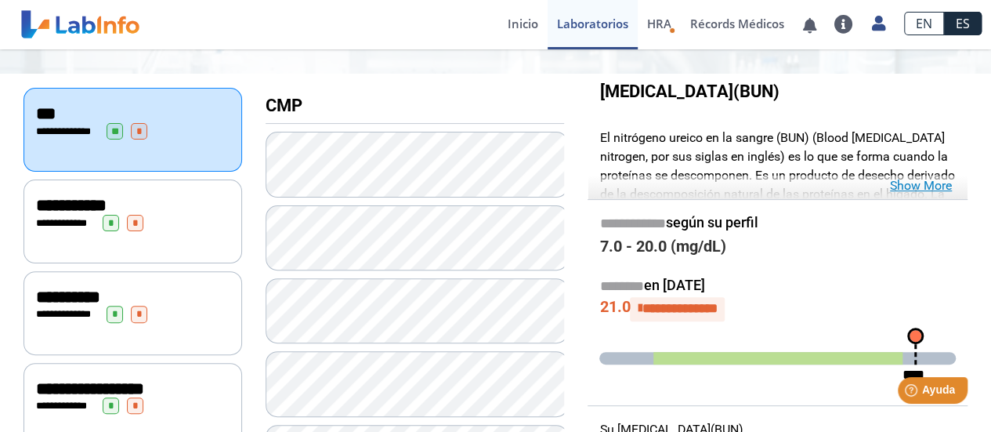
click at [924, 189] on link "Show More" at bounding box center [921, 185] width 62 height 19
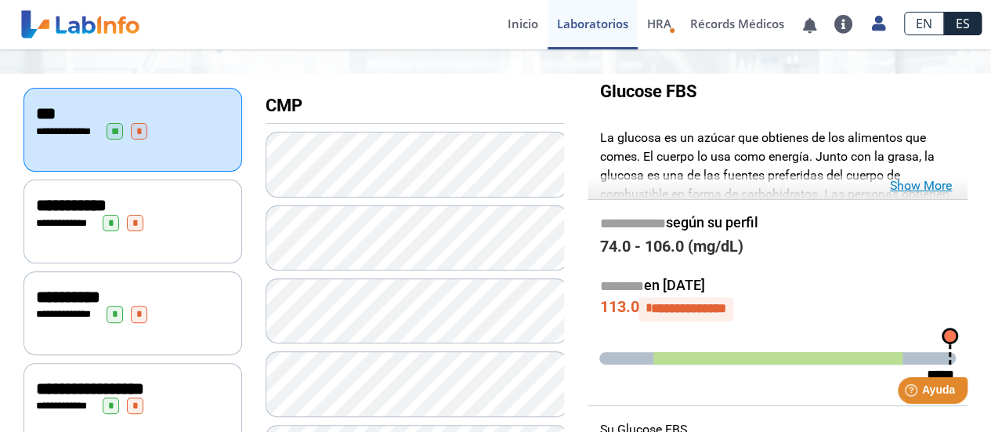
click at [920, 186] on link "Show More" at bounding box center [921, 185] width 62 height 19
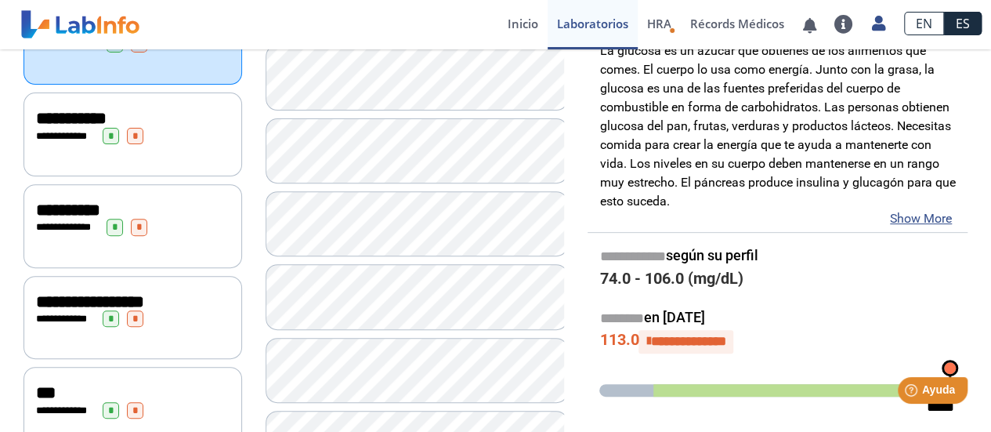
scroll to position [235, 0]
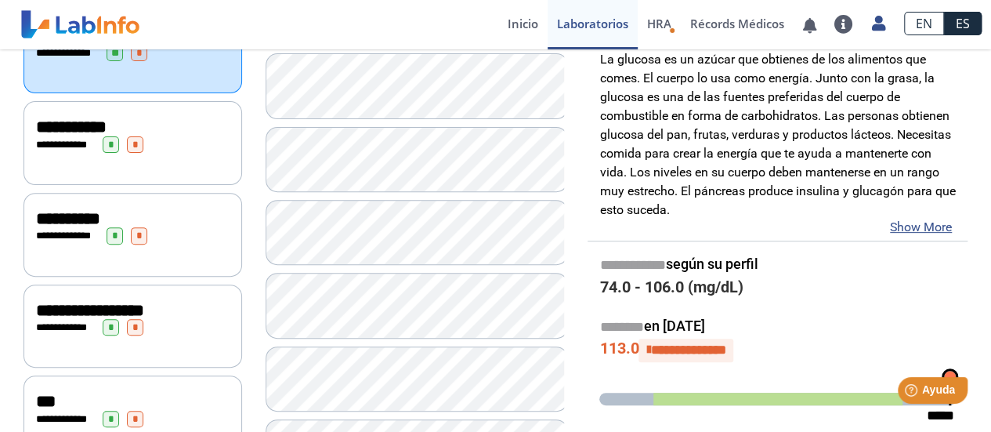
click at [187, 209] on div "**********" at bounding box center [132, 218] width 193 height 19
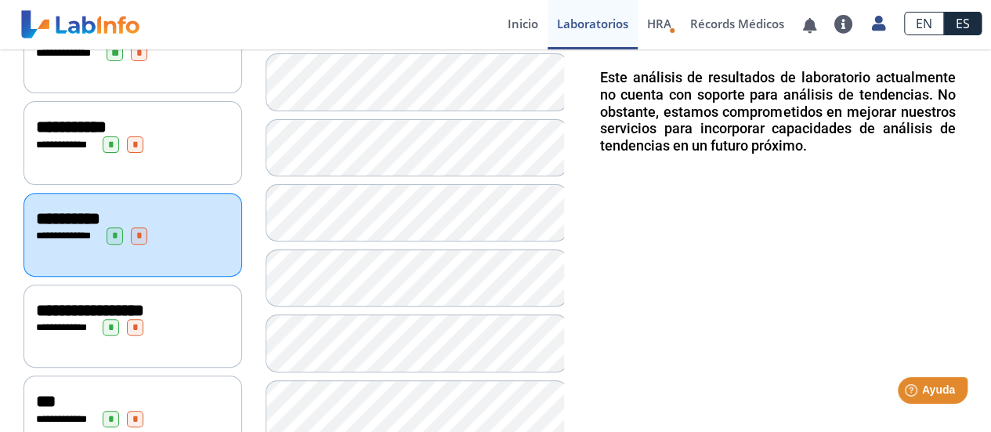
click at [204, 126] on div "**********" at bounding box center [132, 126] width 193 height 19
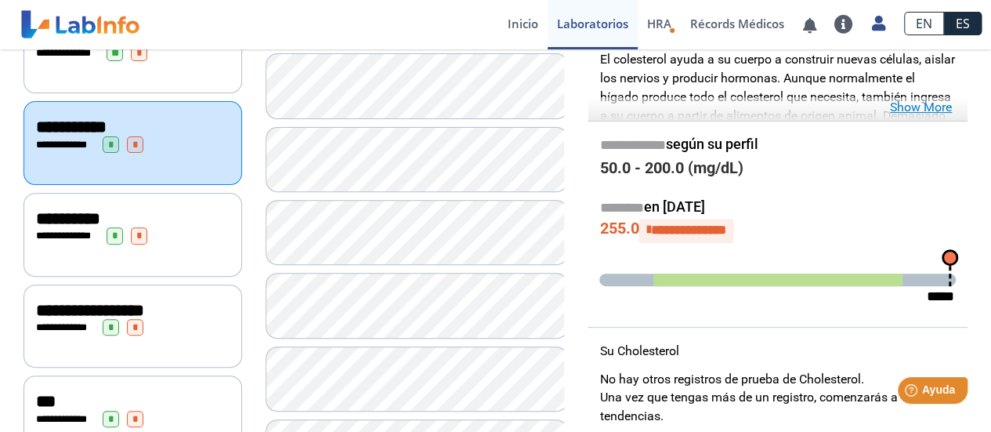
click at [935, 110] on link "Show More" at bounding box center [921, 107] width 62 height 19
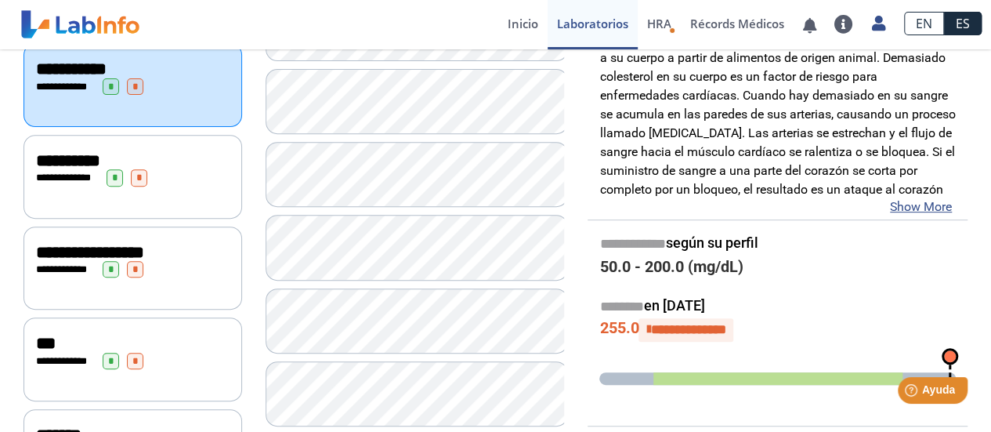
scroll to position [313, 0]
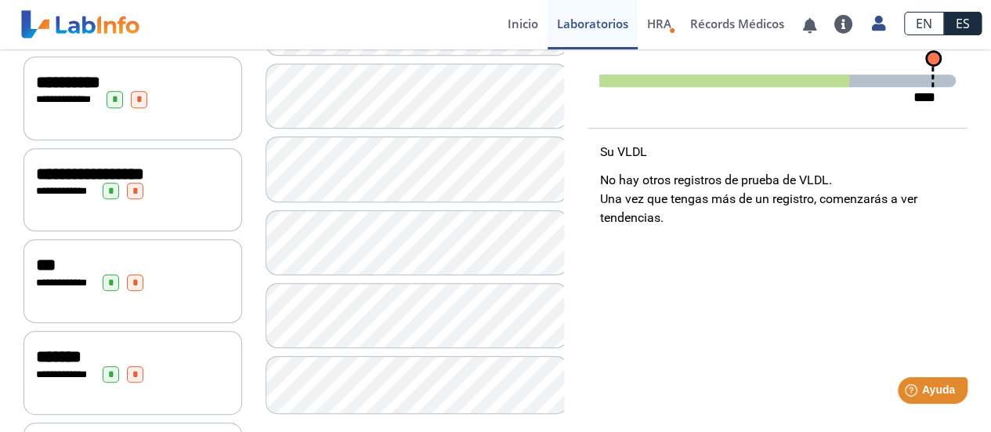
scroll to position [392, 0]
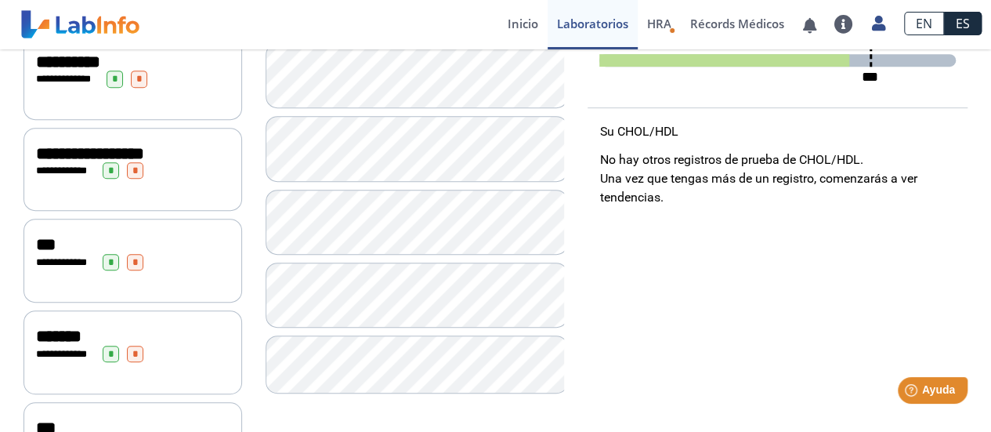
scroll to position [470, 0]
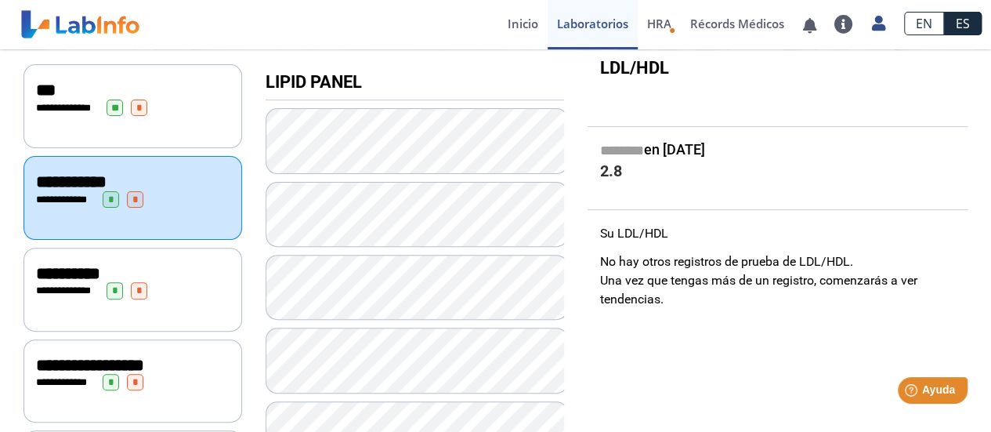
scroll to position [157, 0]
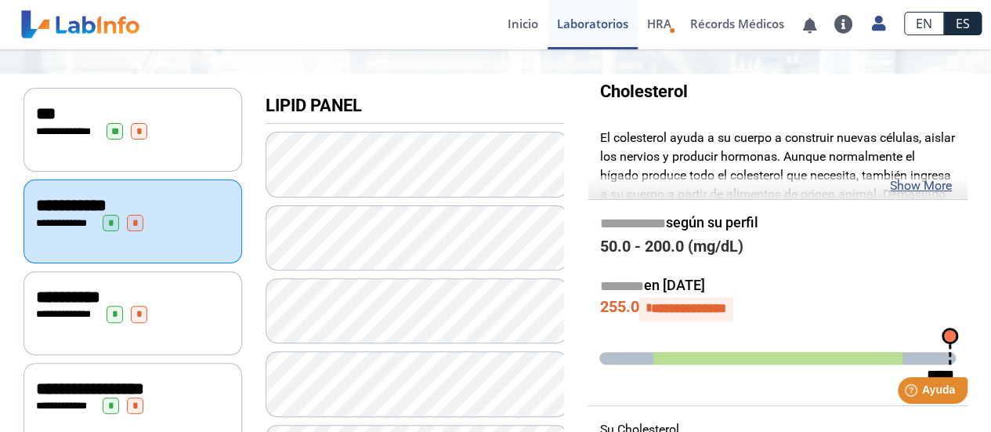
click at [879, 292] on div "******** en [DATE]" at bounding box center [777, 285] width 380 height 23
click at [693, 309] on span "**********" at bounding box center [687, 308] width 75 height 13
click at [658, 313] on span "**********" at bounding box center [685, 308] width 95 height 23
click at [710, 305] on span "**********" at bounding box center [687, 308] width 75 height 13
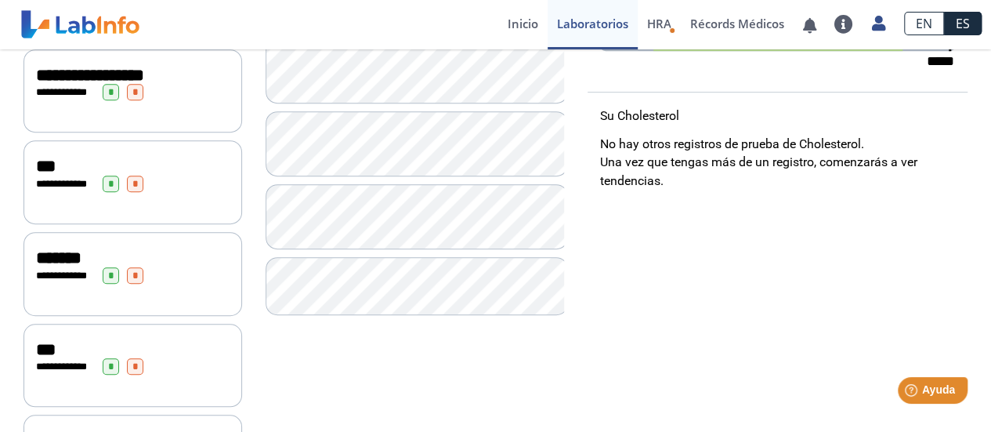
scroll to position [313, 0]
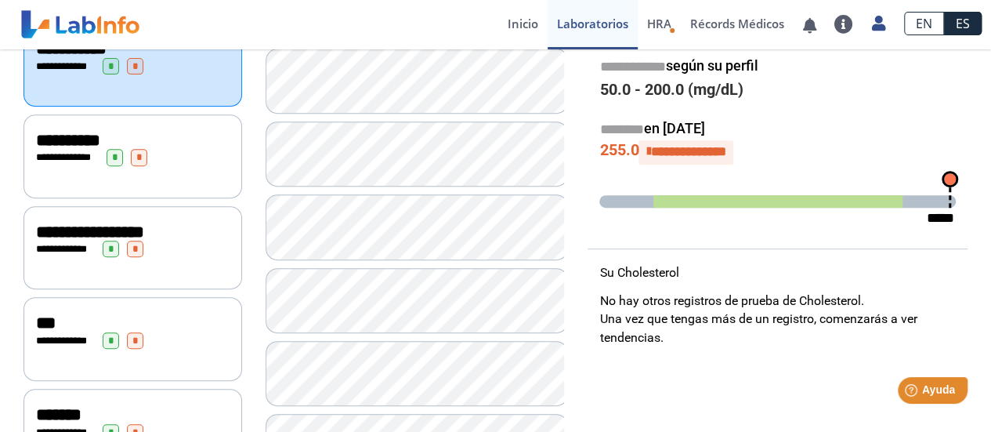
click at [144, 223] on span "**********" at bounding box center [90, 231] width 108 height 17
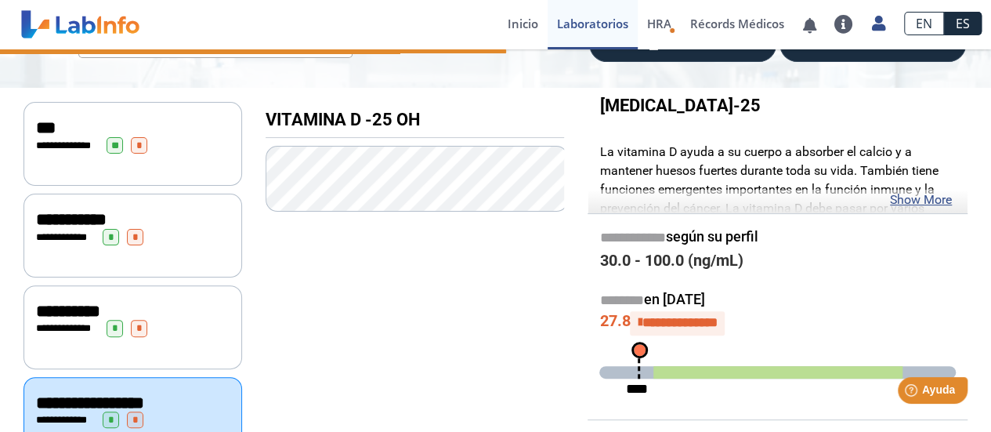
scroll to position [157, 0]
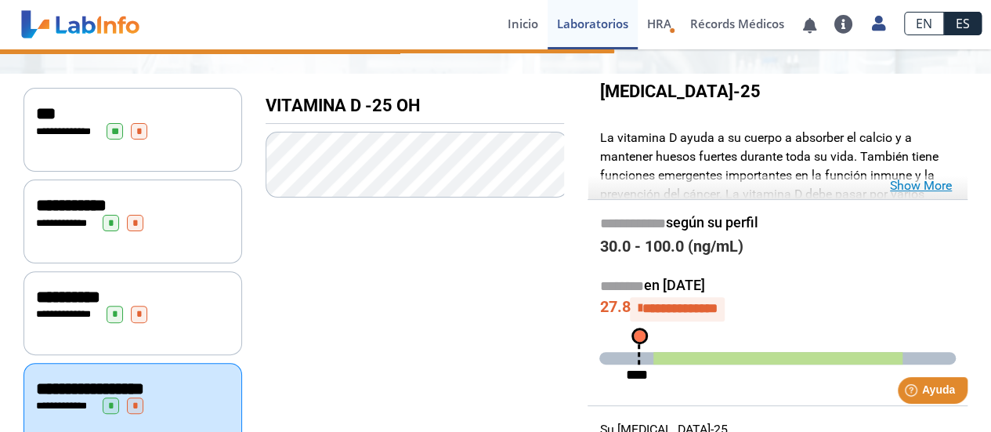
click at [923, 189] on link "Show More" at bounding box center [921, 185] width 62 height 19
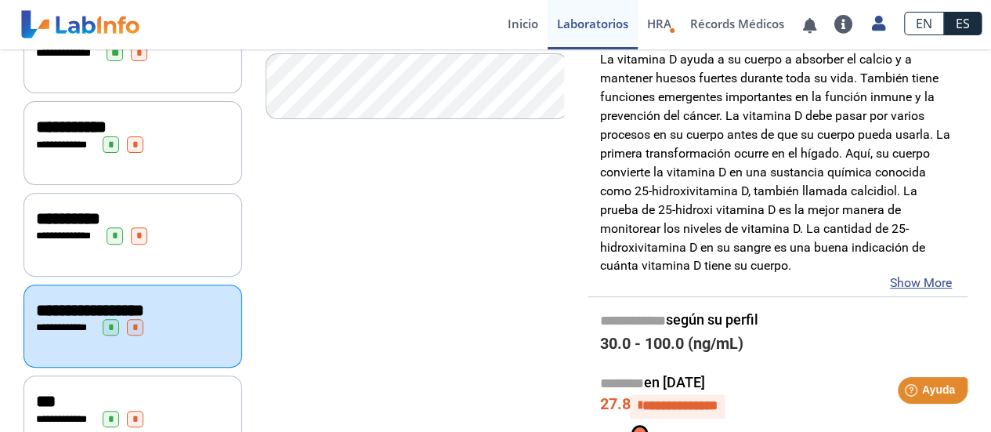
scroll to position [313, 0]
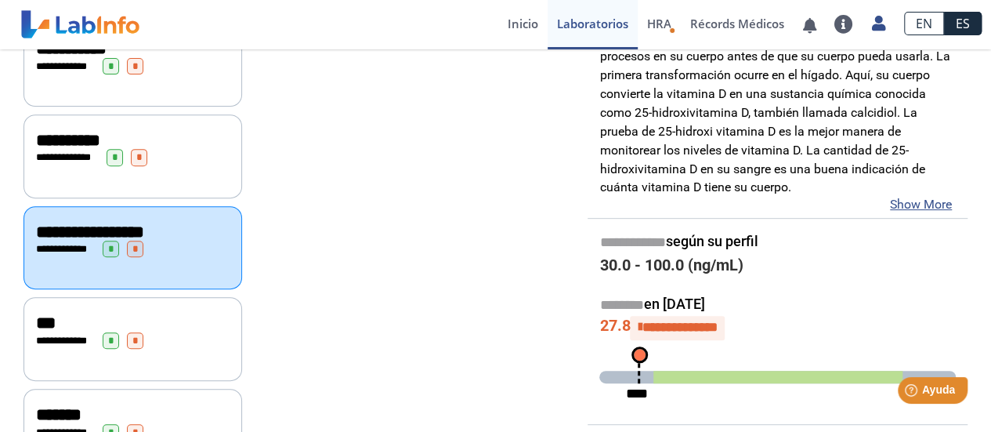
click at [140, 302] on div "**********" at bounding box center [132, 339] width 219 height 84
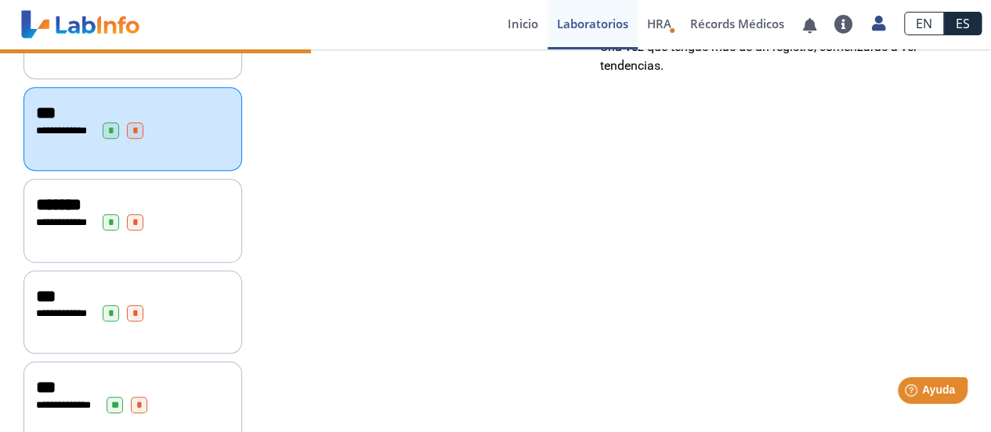
scroll to position [548, 0]
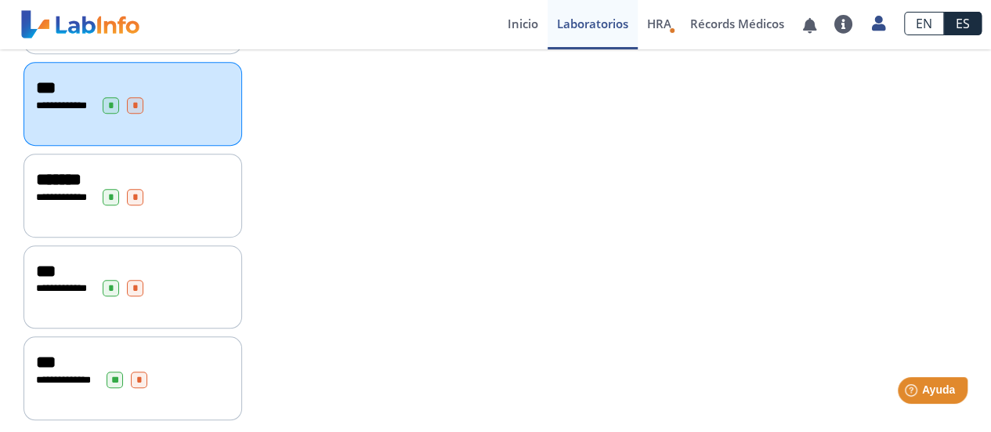
click at [206, 154] on div "**********" at bounding box center [132, 196] width 219 height 84
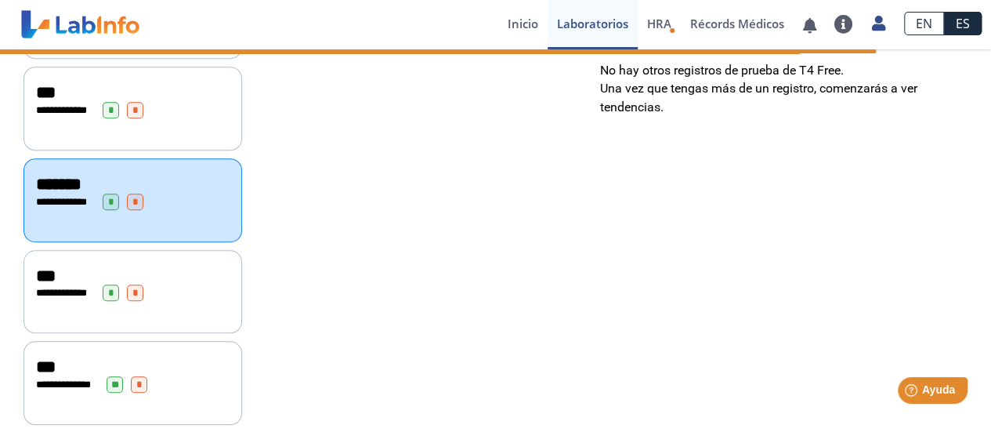
scroll to position [550, 0]
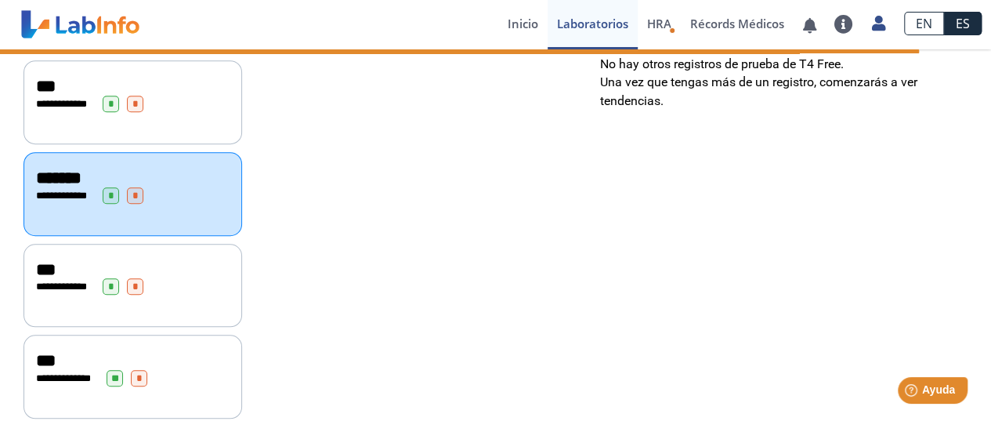
click at [170, 334] on div "**********" at bounding box center [132, 376] width 219 height 84
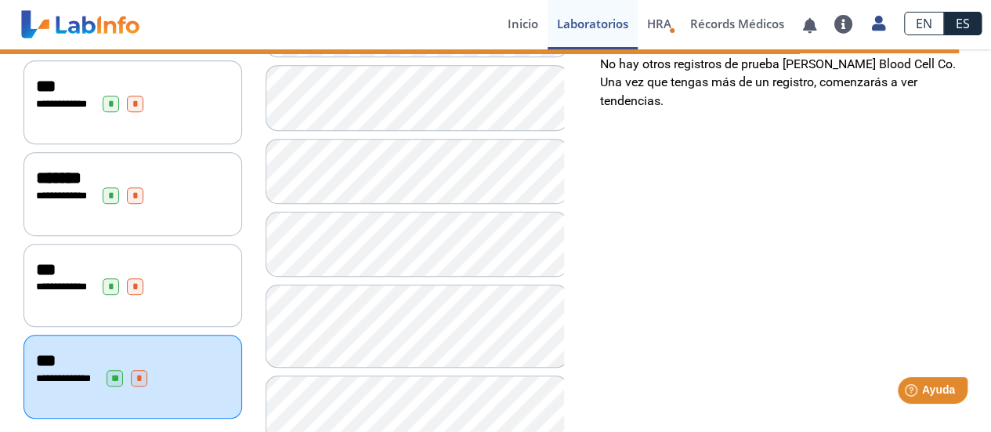
scroll to position [158, 0]
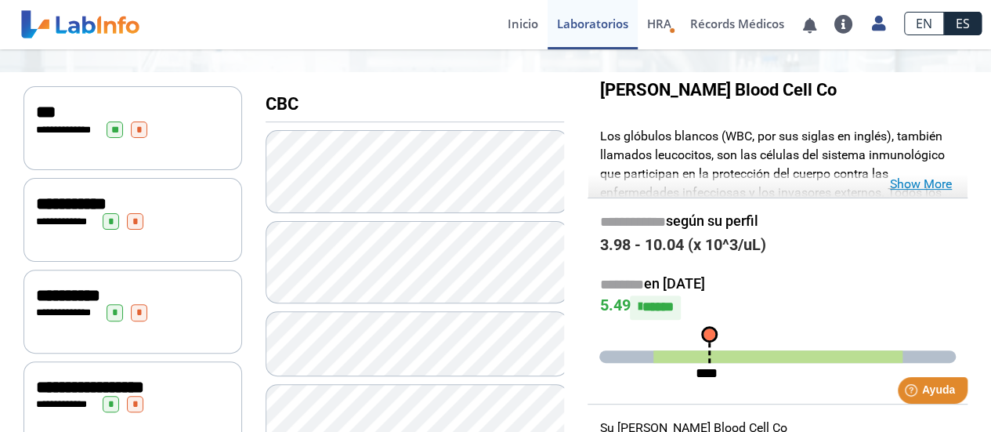
click at [902, 187] on link "Show More" at bounding box center [921, 184] width 62 height 19
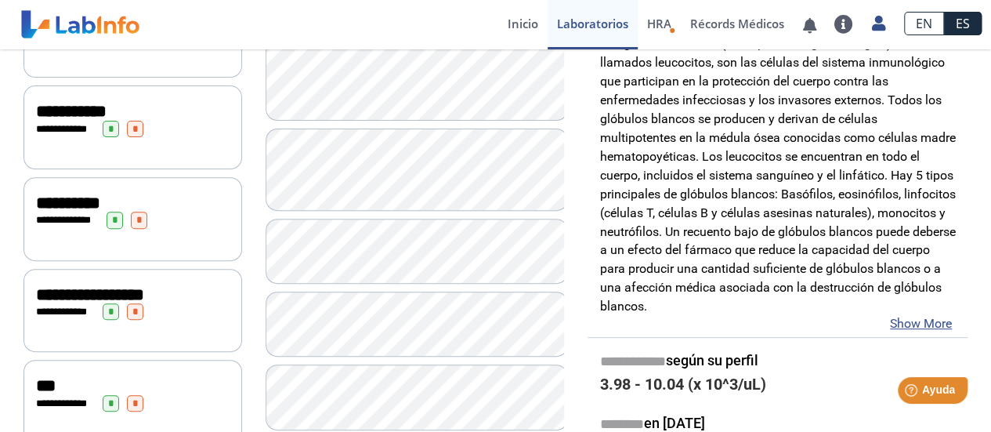
scroll to position [0, 0]
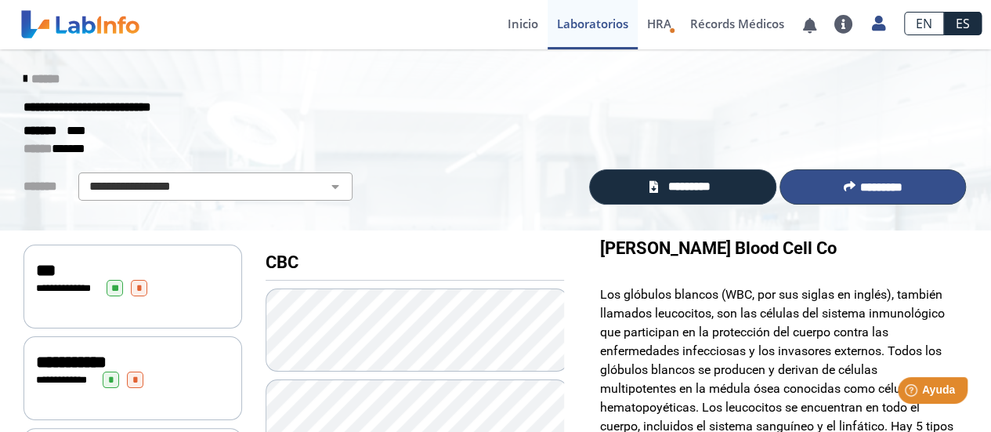
click at [870, 194] on button "*********" at bounding box center [872, 186] width 186 height 35
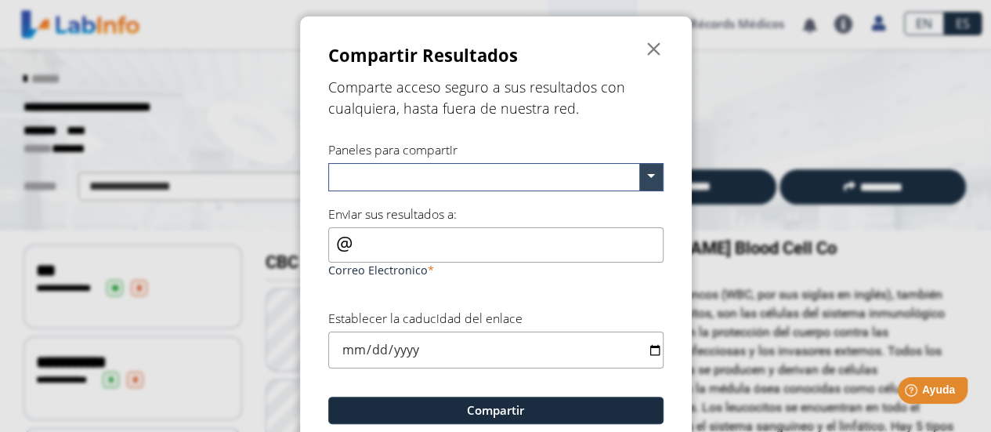
click at [457, 182] on input "text" at bounding box center [486, 179] width 305 height 23
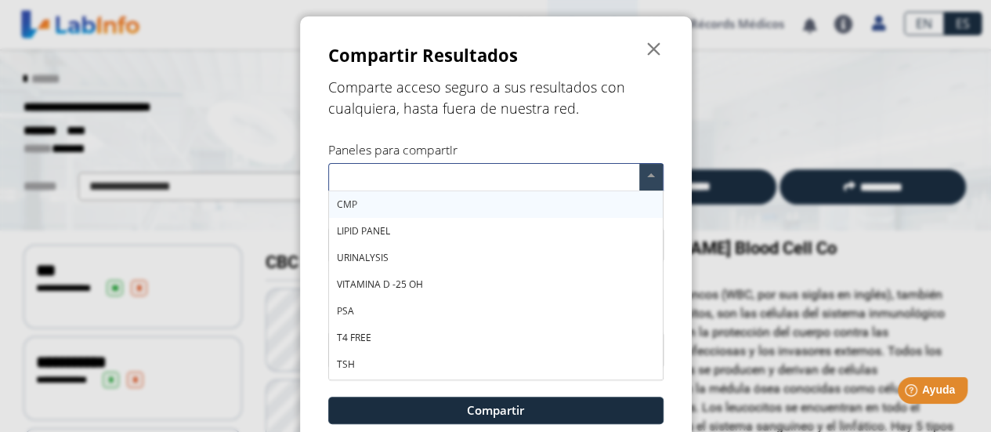
click at [450, 212] on div "CMP" at bounding box center [496, 204] width 334 height 27
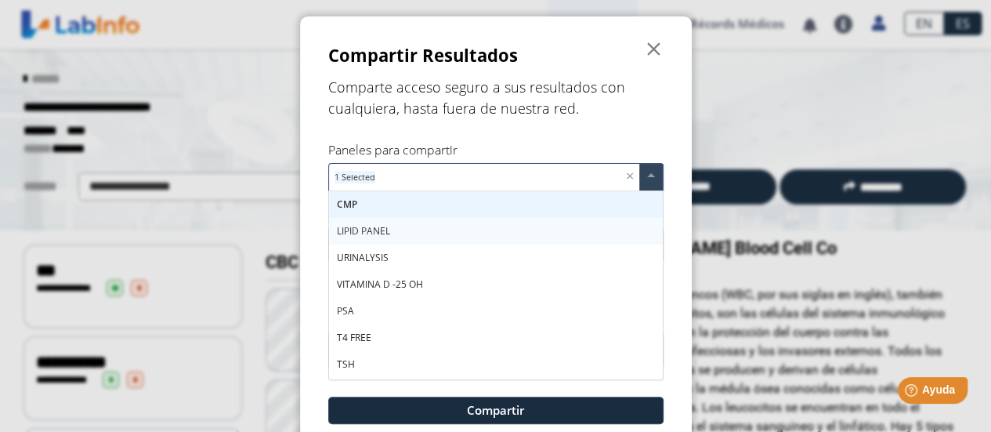
click at [445, 237] on div "LIPID PANEL" at bounding box center [496, 231] width 334 height 27
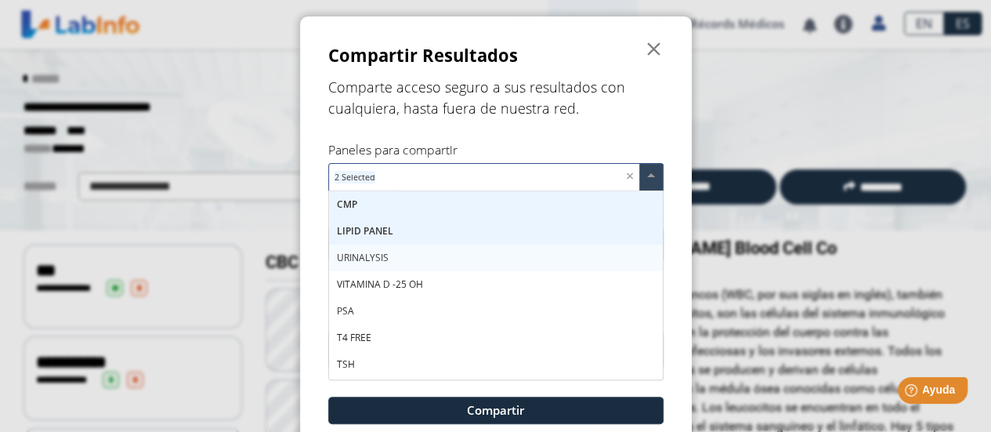
click at [445, 250] on div "URINALYSIS" at bounding box center [496, 257] width 334 height 27
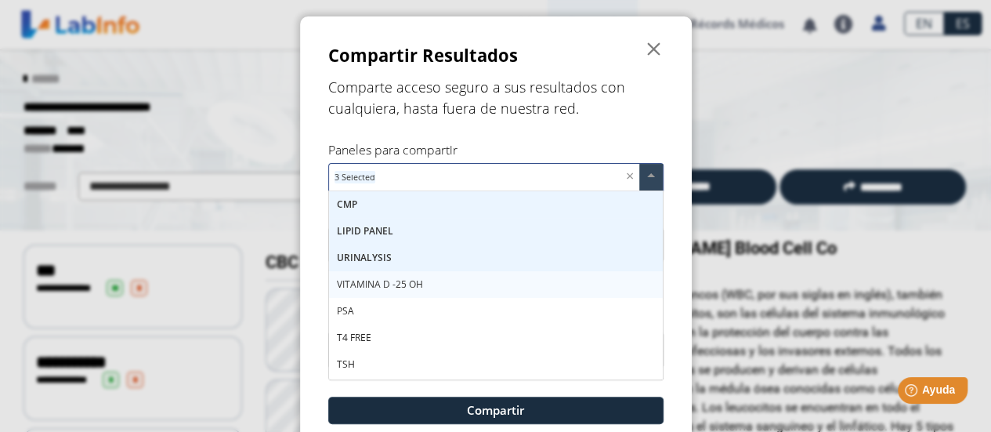
click at [439, 283] on div "VITAMINA D -25 OH" at bounding box center [496, 284] width 334 height 27
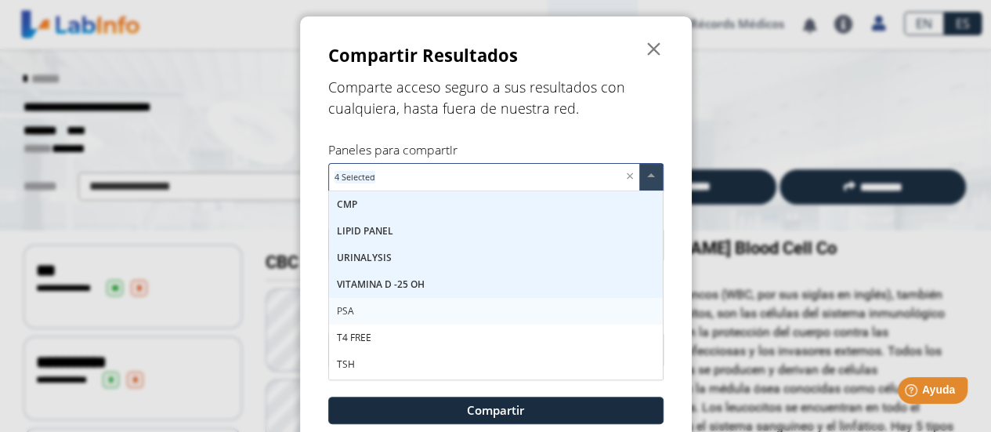
click at [434, 311] on div "PSA" at bounding box center [496, 311] width 334 height 27
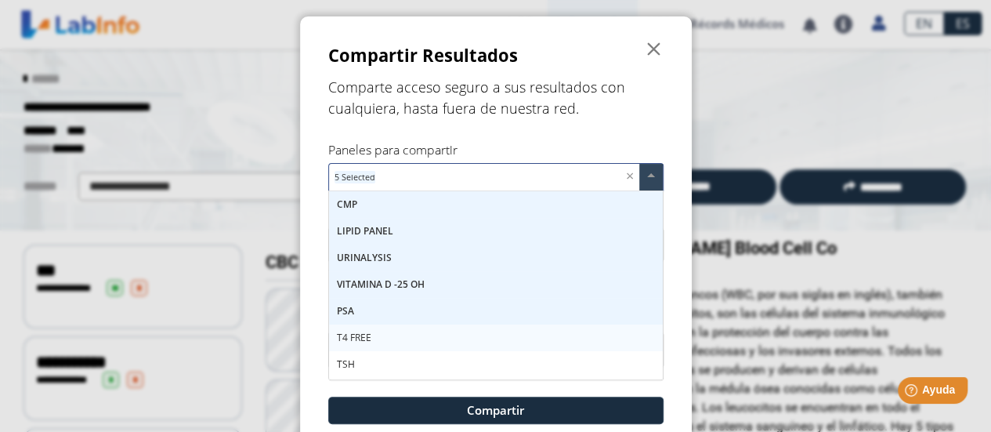
click at [428, 338] on div "T4 FREE" at bounding box center [496, 337] width 334 height 27
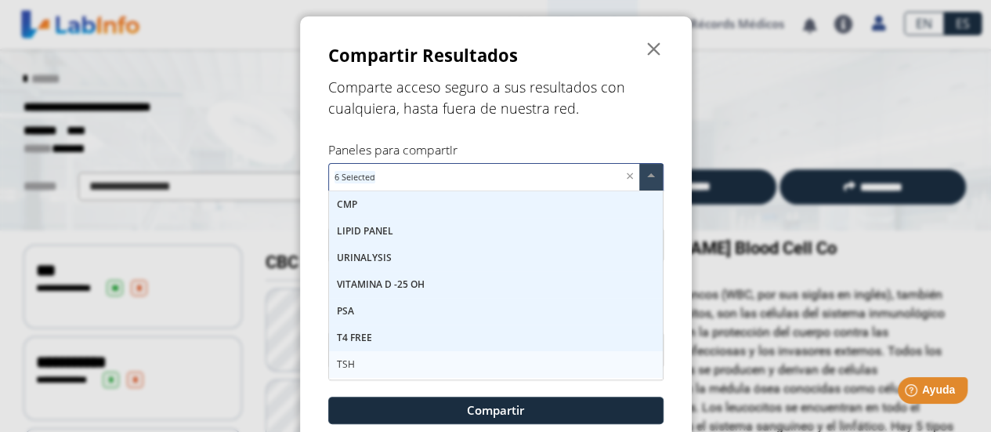
click at [426, 366] on div "TSH" at bounding box center [496, 364] width 334 height 27
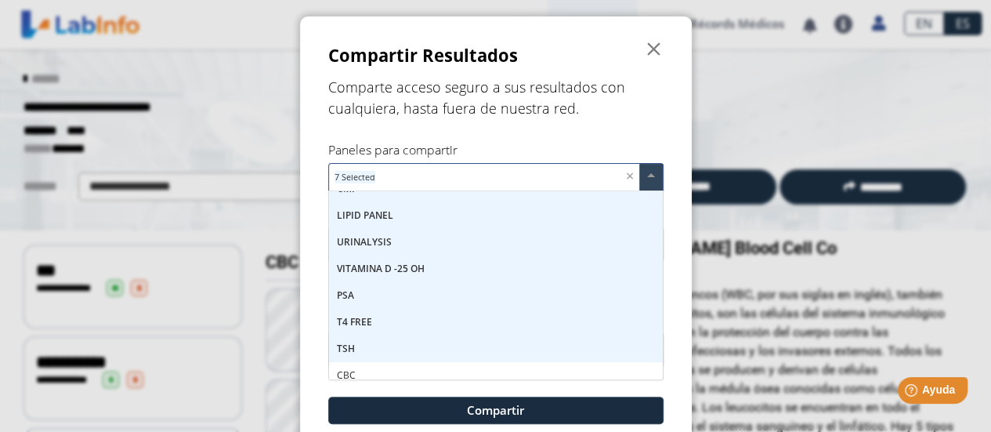
scroll to position [25, 0]
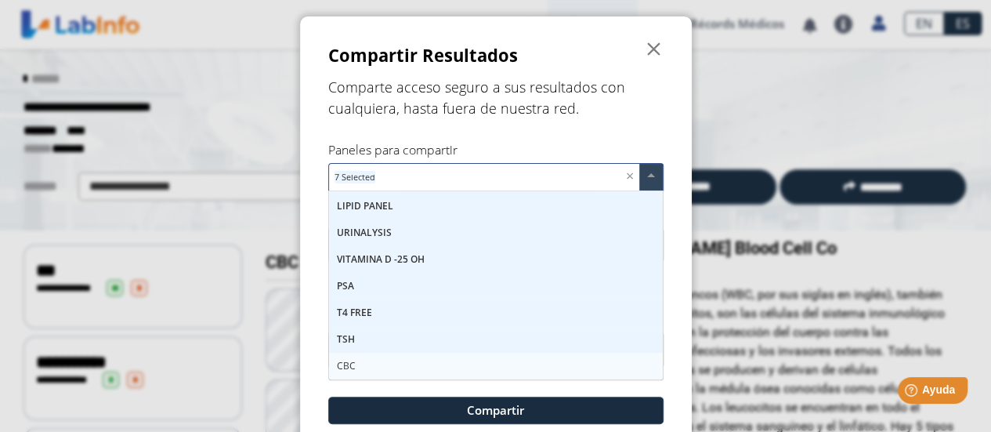
click at [470, 363] on div "CBC" at bounding box center [496, 365] width 334 height 27
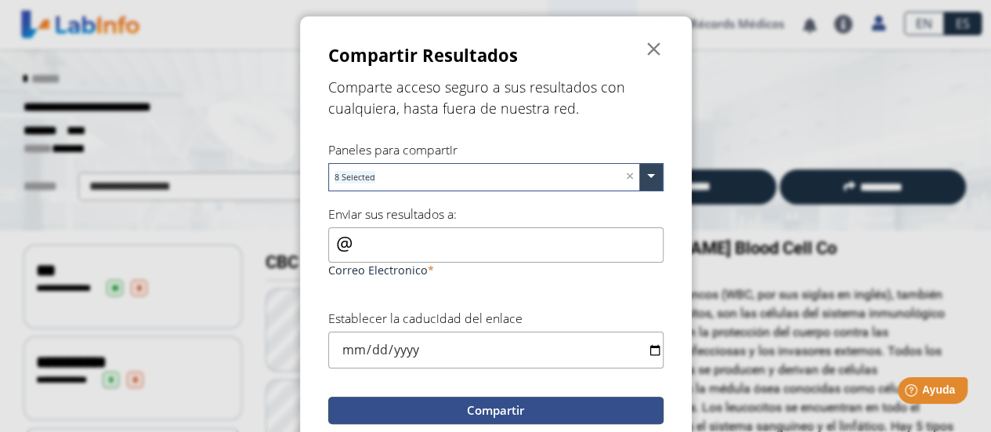
click at [467, 413] on button "Compartir" at bounding box center [495, 409] width 335 height 27
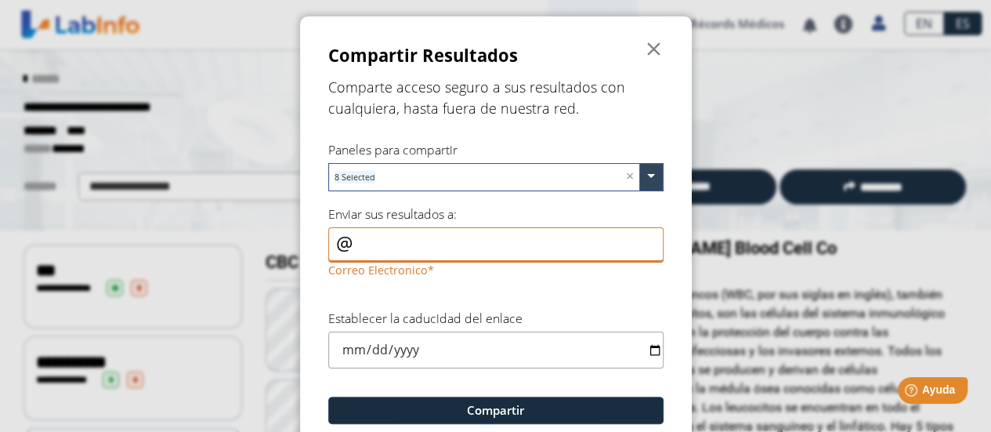
click at [457, 251] on input "Correo Electronico" at bounding box center [495, 244] width 335 height 35
type input "J"
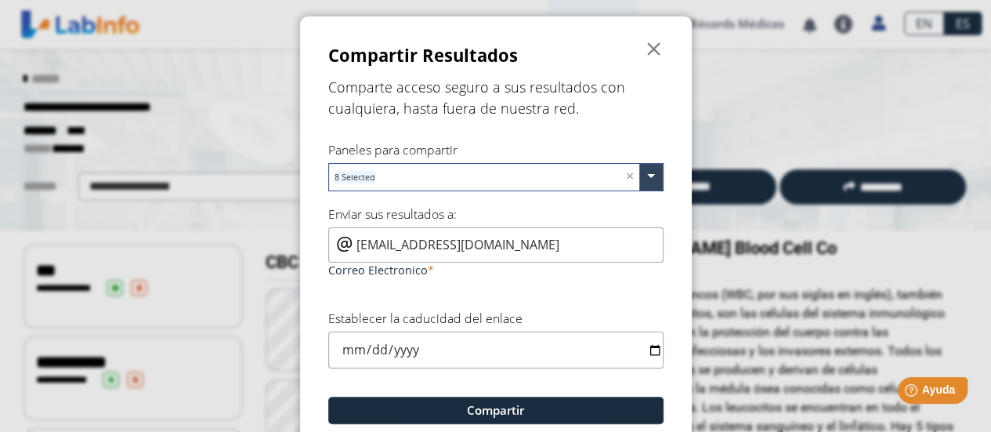
type input "[EMAIL_ADDRESS][DOMAIN_NAME]"
click at [647, 349] on input "date" at bounding box center [495, 349] width 335 height 37
type input "[DATE]"
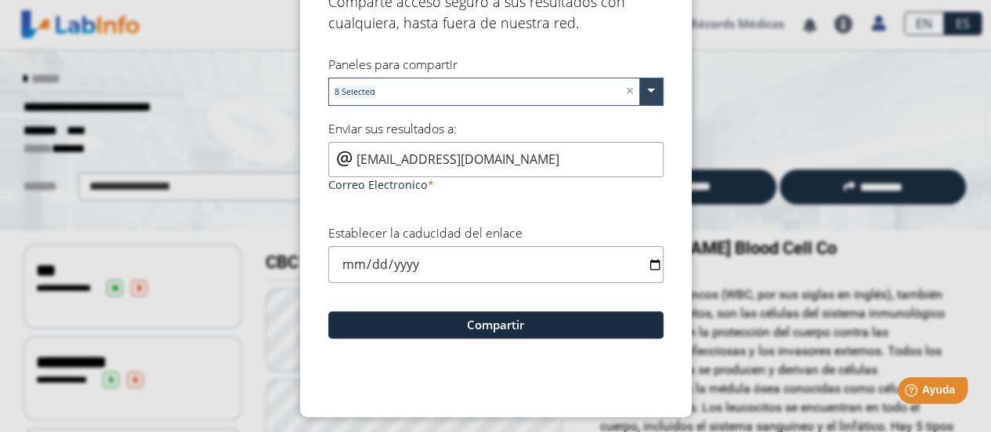
scroll to position [86, 0]
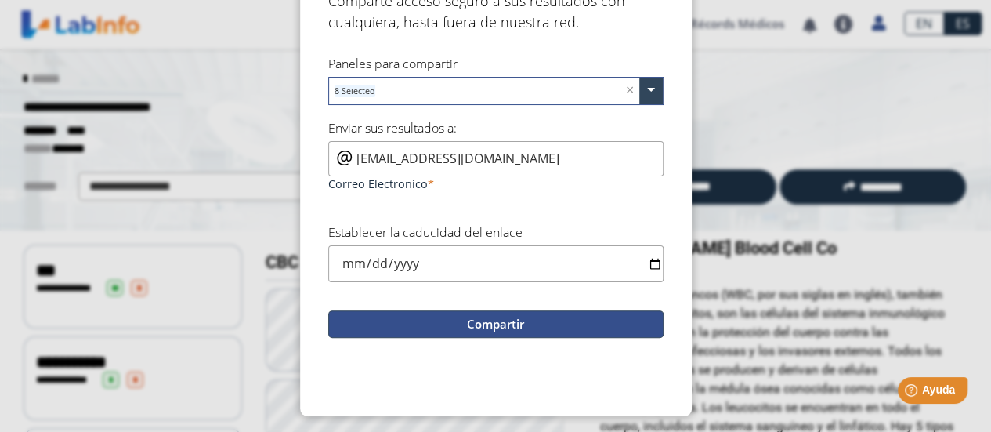
click at [535, 326] on button "Compartir" at bounding box center [495, 323] width 335 height 27
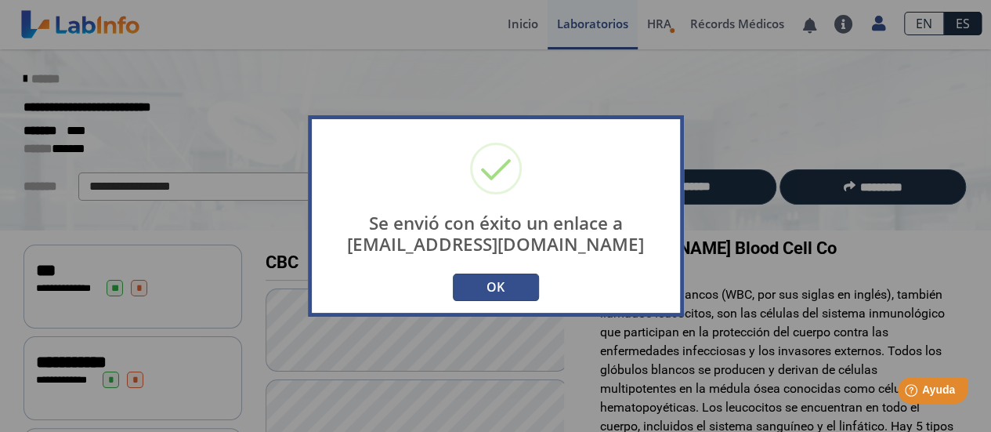
click at [500, 297] on button "OK" at bounding box center [496, 286] width 86 height 27
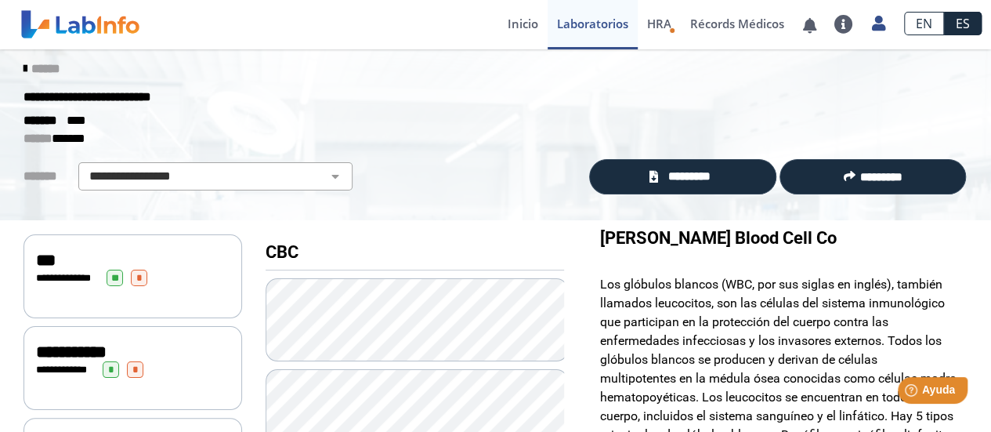
scroll to position [0, 0]
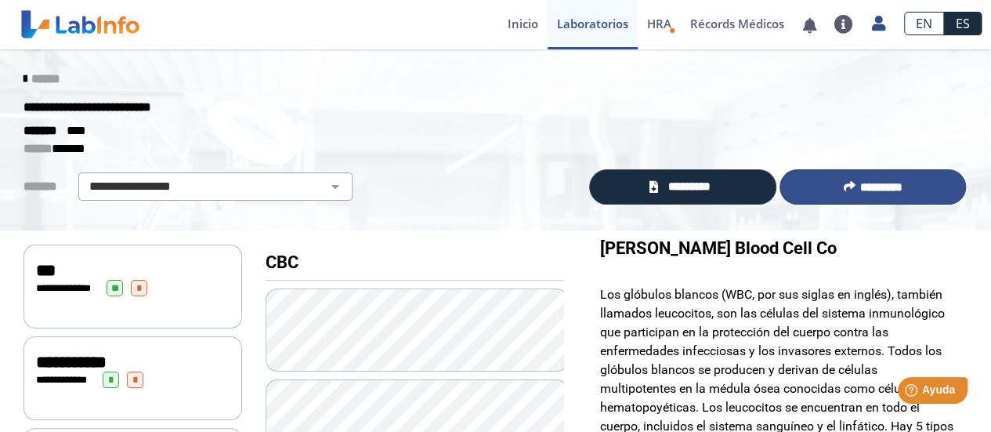
click at [841, 193] on button "*********" at bounding box center [872, 186] width 186 height 35
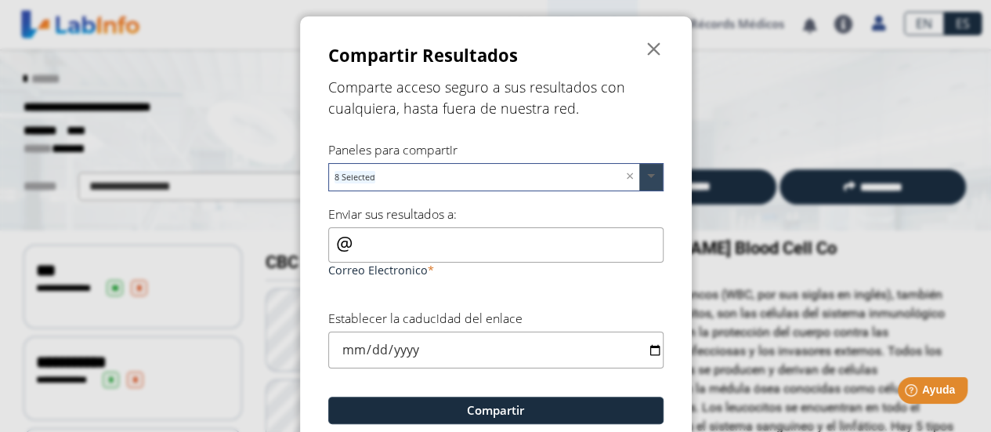
click at [644, 179] on span at bounding box center [650, 177] width 23 height 27
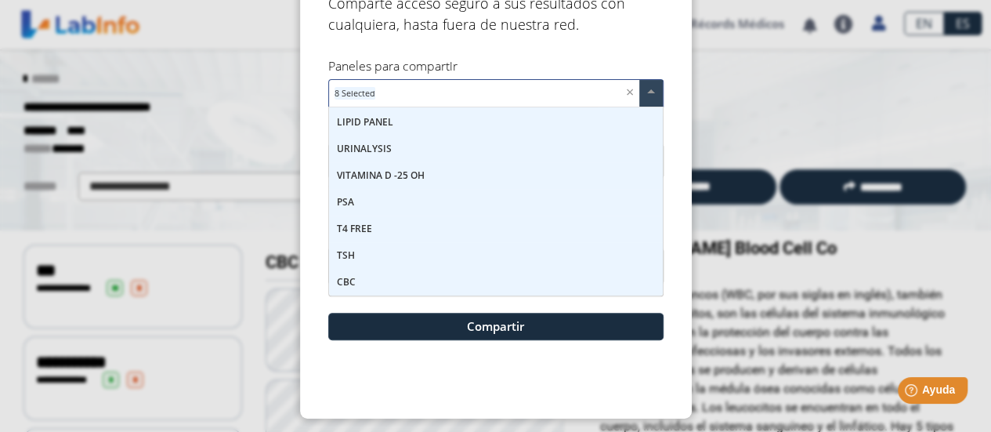
scroll to position [86, 0]
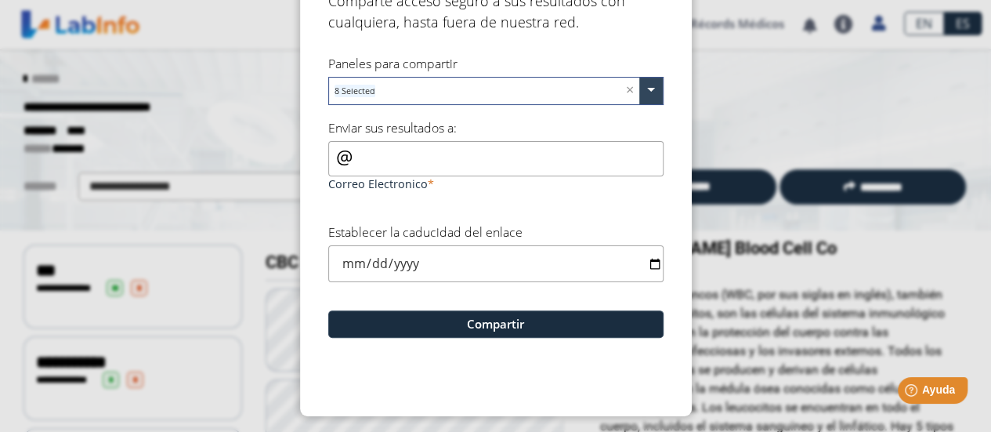
click at [664, 302] on form "Compartir Resultados  Comparte acceso seguro a sus resultados con cualquiera, …" at bounding box center [496, 173] width 392 height 486
click at [419, 157] on input "Correo Electronico" at bounding box center [495, 158] width 335 height 35
type input "[EMAIL_ADDRESS][DOMAIN_NAME]"
click at [642, 264] on input "date" at bounding box center [495, 263] width 335 height 37
type input "[DATE]"
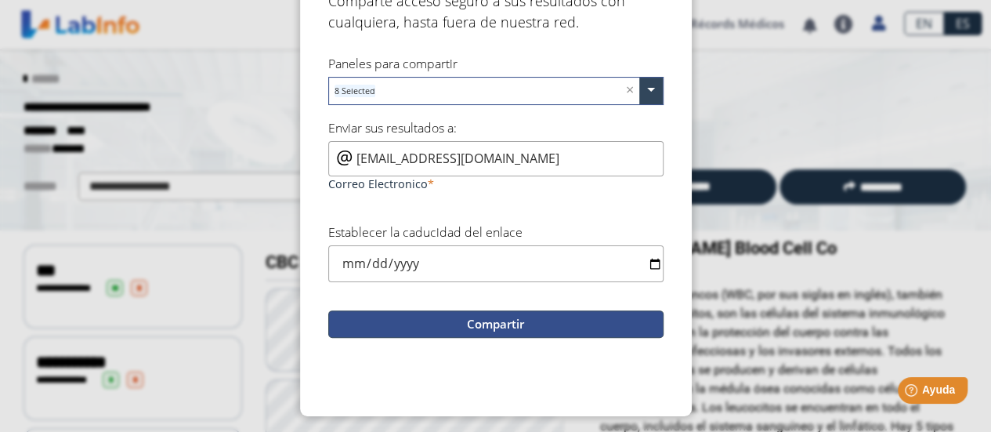
click at [526, 323] on button "Compartir" at bounding box center [495, 323] width 335 height 27
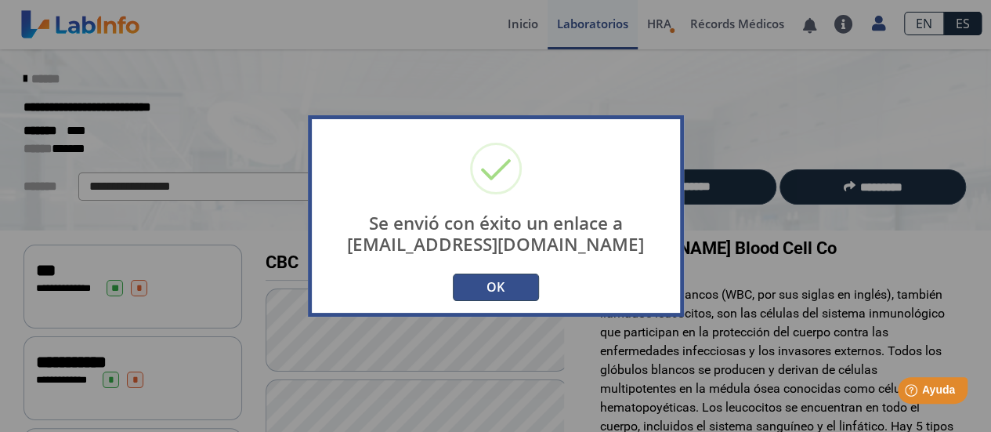
click at [492, 284] on button "OK" at bounding box center [496, 286] width 86 height 27
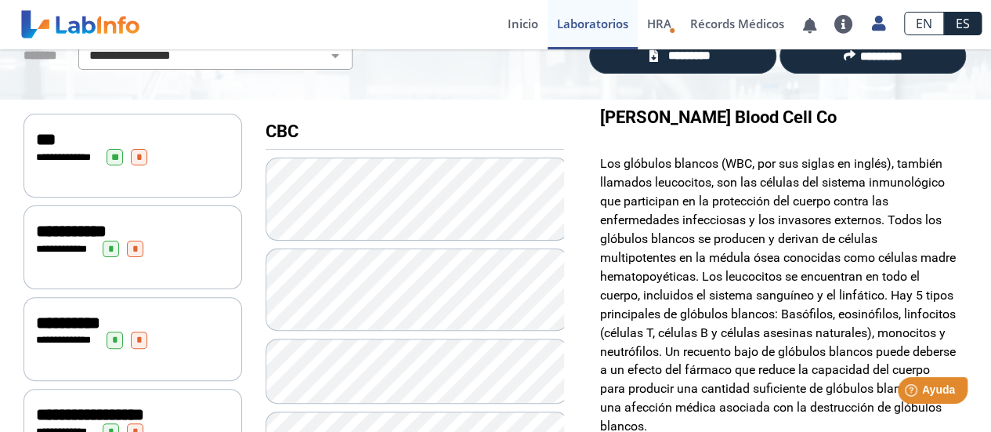
scroll to position [235, 0]
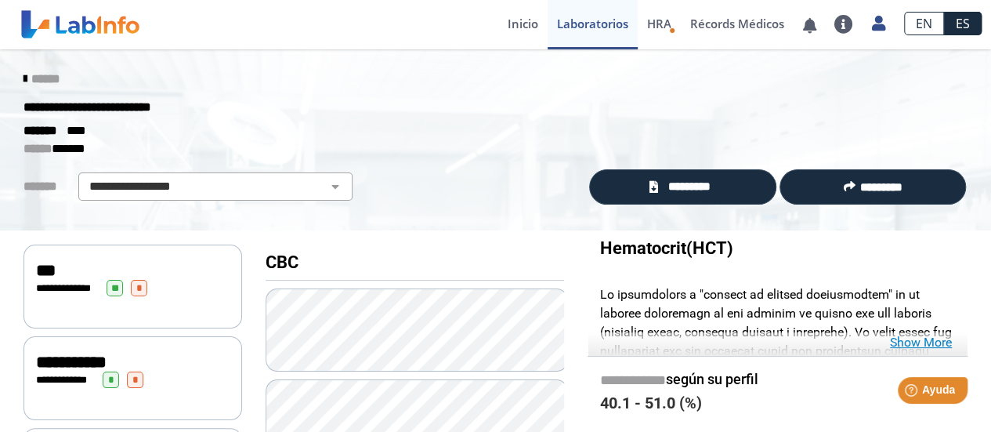
click at [929, 341] on link "Show More" at bounding box center [921, 342] width 62 height 19
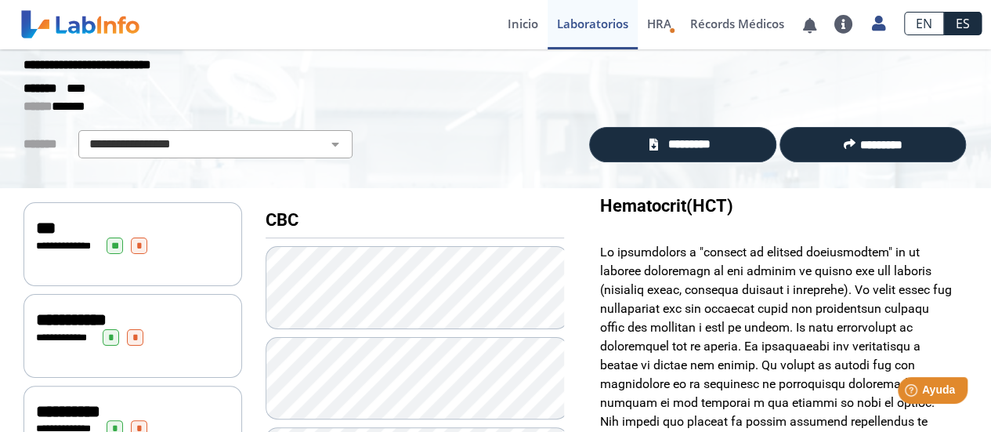
scroll to position [78, 0]
